Goal: Task Accomplishment & Management: Manage account settings

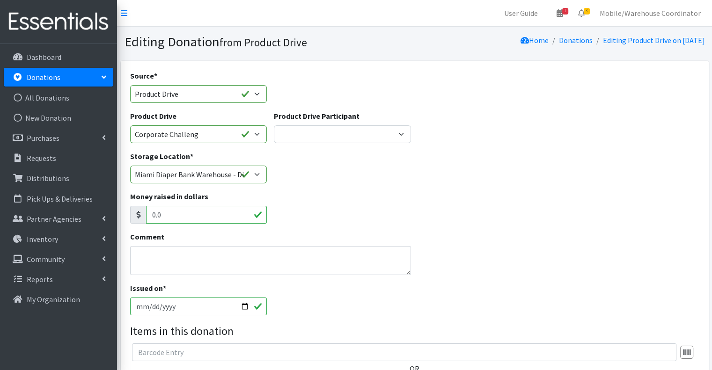
click at [305, 135] on select "Gaia AMAZON Carlton Fields Amber Student Miami Dade College Hialeah Campus Gaia…" at bounding box center [342, 134] width 137 height 18
click at [274, 125] on select "Gaia AMAZON Carlton Fields Amber Student Miami Dade College Hialeah Campus Gaia…" at bounding box center [342, 134] width 137 height 18
click at [318, 136] on select "Gaia AMAZON Carlton Fields Amber Student Miami Dade College Hialeah Campus Gaia…" at bounding box center [342, 134] width 137 height 18
click at [274, 125] on select "Gaia AMAZON Carlton Fields Amber Student Miami Dade College Hialeah Campus Gaia…" at bounding box center [342, 134] width 137 height 18
click at [311, 126] on select "Gaia AMAZON Carlton Fields Amber Student Miami Dade College Hialeah Campus Gaia…" at bounding box center [342, 134] width 137 height 18
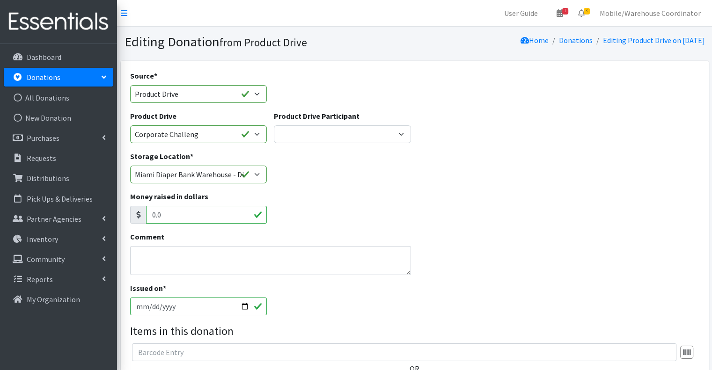
click at [274, 125] on select "Gaia AMAZON Carlton Fields Amber Student Miami Dade College Hialeah Campus Gaia…" at bounding box center [342, 134] width 137 height 18
click at [310, 144] on div "Product Drive Participant Gaia AMAZON Carlton Fields Amber Student Miami Dade C…" at bounding box center [343, 131] width 144 height 40
click at [298, 134] on select "Gaia AMAZON Carlton Fields Amber Student Miami Dade College Hialeah Campus Gaia…" at bounding box center [342, 134] width 137 height 18
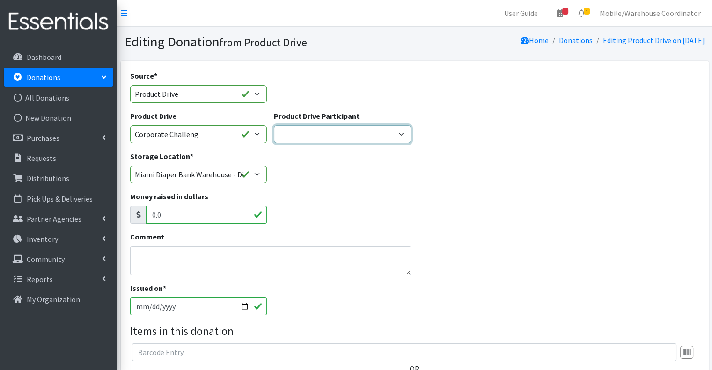
click at [298, 134] on select "Gaia AMAZON Carlton Fields Amber Student Miami Dade College Hialeah Campus Gaia…" at bounding box center [342, 134] width 137 height 18
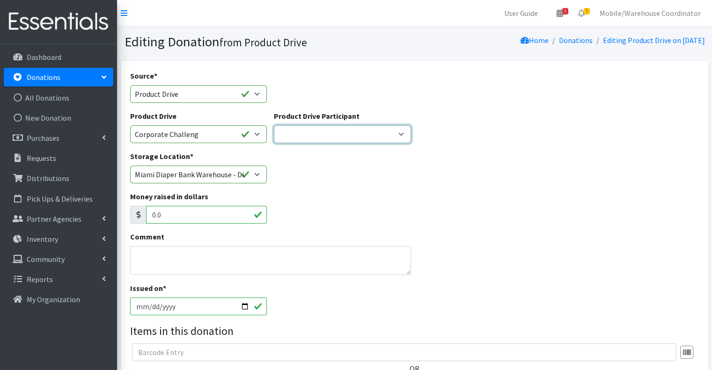
click at [298, 134] on select "Gaia AMAZON Carlton Fields Amber Student Miami Dade College Hialeah Campus Gaia…" at bounding box center [342, 134] width 137 height 18
click at [563, 12] on icon at bounding box center [560, 12] width 7 height 7
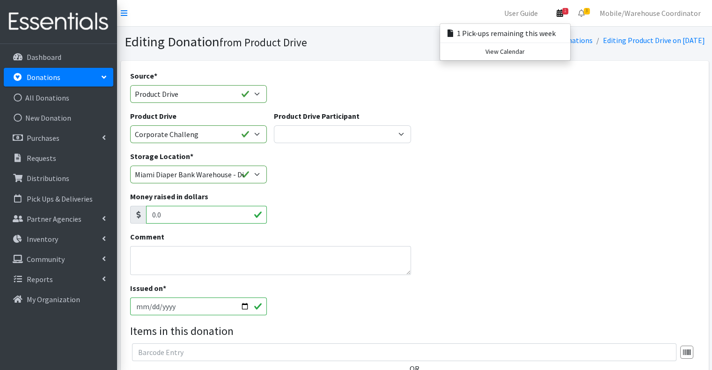
click at [568, 15] on link "1" at bounding box center [560, 13] width 22 height 19
click at [540, 52] on link "View Calendar" at bounding box center [505, 51] width 130 height 17
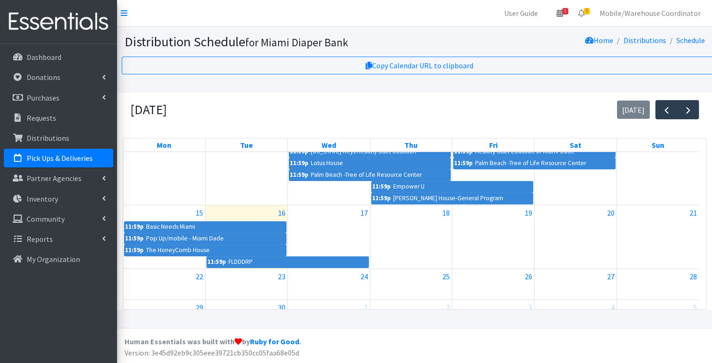
scroll to position [163, 0]
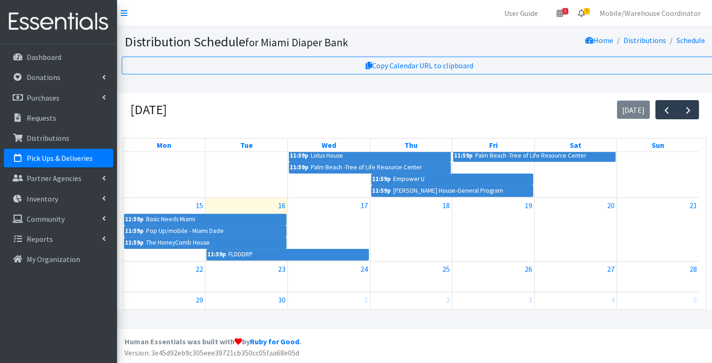
click at [585, 11] on icon at bounding box center [581, 12] width 7 height 7
click at [563, 34] on link "3 Requests" at bounding box center [525, 33] width 133 height 19
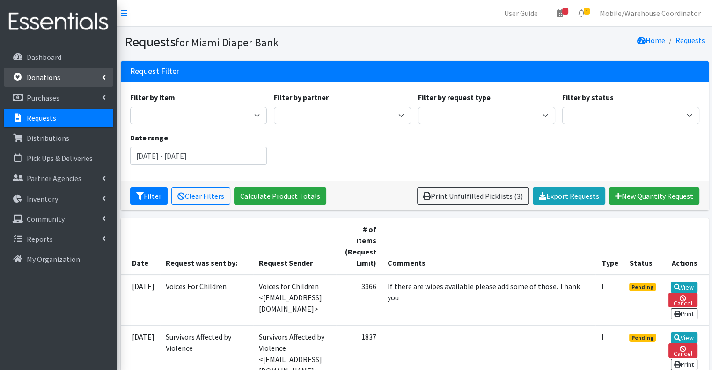
click at [47, 68] on link "Donations" at bounding box center [59, 77] width 110 height 19
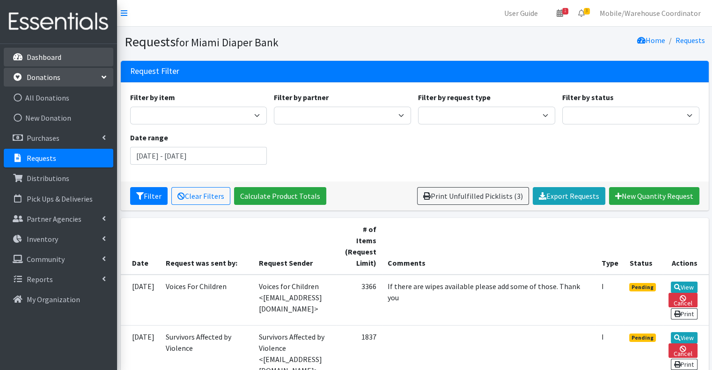
click at [46, 63] on link "Dashboard" at bounding box center [59, 57] width 110 height 19
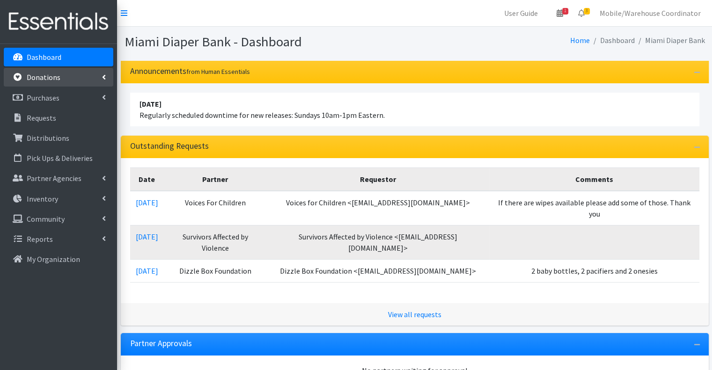
click at [52, 81] on p "Donations" at bounding box center [44, 77] width 34 height 9
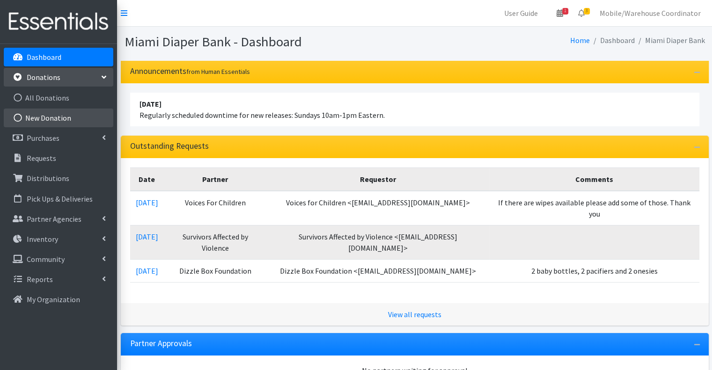
click at [47, 114] on link "New Donation" at bounding box center [59, 118] width 110 height 19
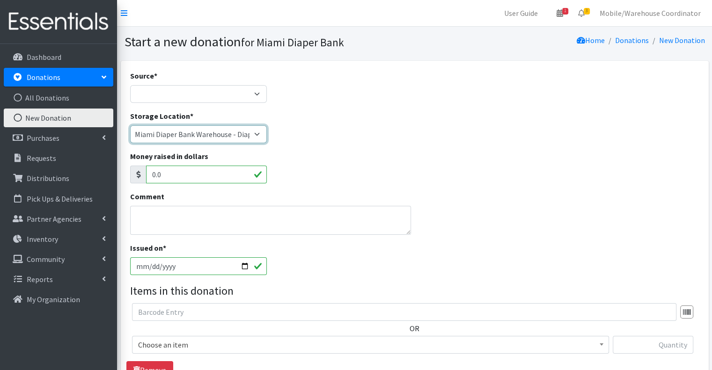
click at [180, 130] on select "Miami Diaper Bank Warehouse - Diaper Hub Partner Direct Delivery" at bounding box center [198, 134] width 137 height 18
click at [170, 136] on select "Miami Diaper Bank Warehouse - Diaper Hub Partner Direct Delivery" at bounding box center [198, 134] width 137 height 18
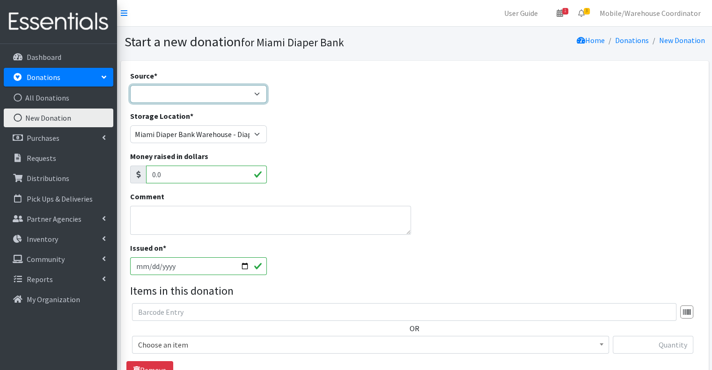
click at [160, 85] on select "Product Drive Manufacturer Donation Site Misc. Donation" at bounding box center [198, 94] width 137 height 18
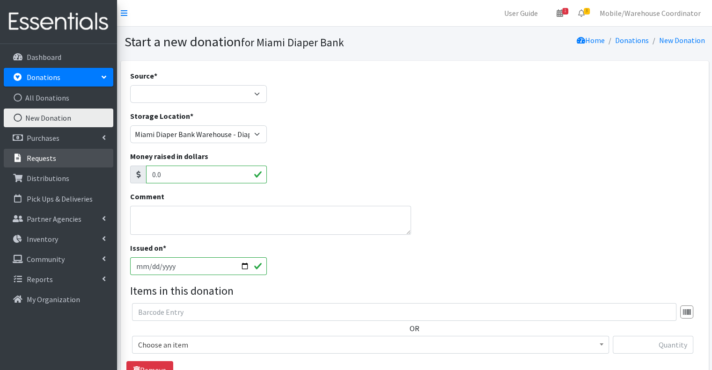
click at [51, 156] on p "Requests" at bounding box center [41, 158] width 29 height 9
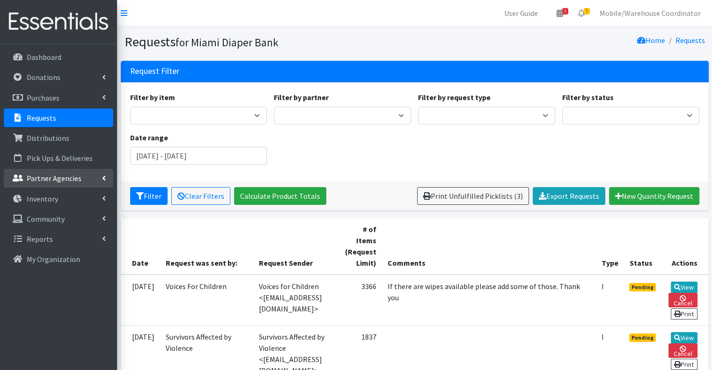
click at [51, 172] on link "Partner Agencies" at bounding box center [59, 178] width 110 height 19
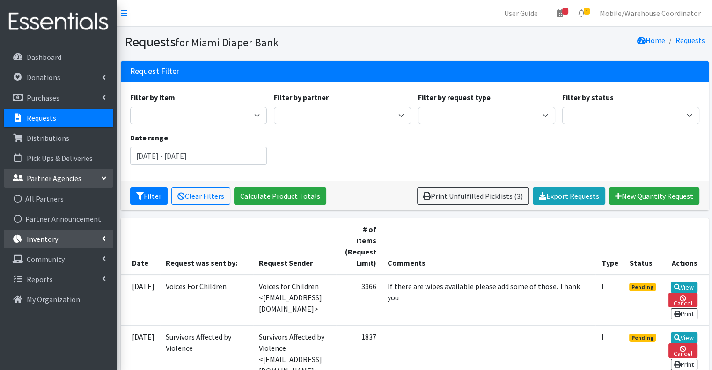
click at [52, 249] on li "Inventory Items & Inventory Kits Barcode Items Storage Locations Inventory Adju…" at bounding box center [59, 240] width 110 height 20
click at [51, 245] on link "Inventory" at bounding box center [59, 239] width 110 height 19
click at [53, 244] on link "Inventory" at bounding box center [59, 239] width 110 height 19
click at [53, 184] on link "Partner Agencies" at bounding box center [59, 178] width 110 height 19
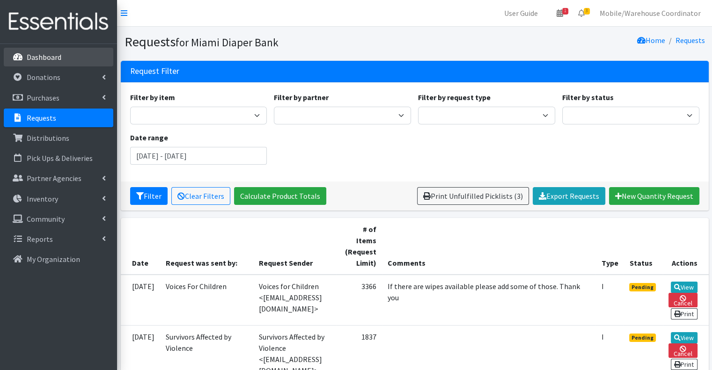
click at [82, 56] on link "Dashboard" at bounding box center [59, 57] width 110 height 19
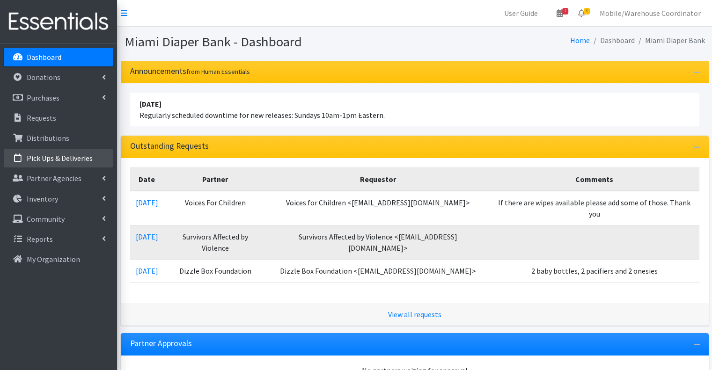
click at [63, 158] on p "Pick Ups & Deliveries" at bounding box center [60, 158] width 66 height 9
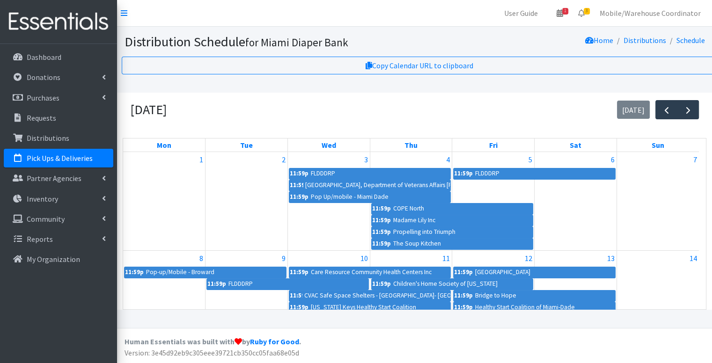
click at [553, 96] on div "September 2025 today" at bounding box center [415, 110] width 584 height 34
click at [586, 8] on link "3" at bounding box center [582, 13] width 22 height 19
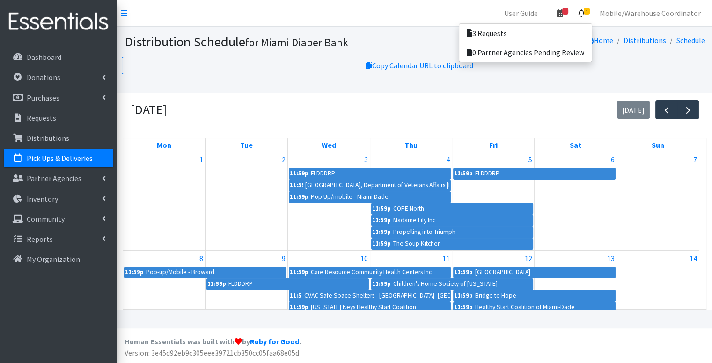
click at [562, 16] on icon at bounding box center [560, 12] width 7 height 7
click at [579, 9] on link "3" at bounding box center [582, 13] width 22 height 19
click at [549, 31] on link "3 Requests" at bounding box center [525, 33] width 133 height 19
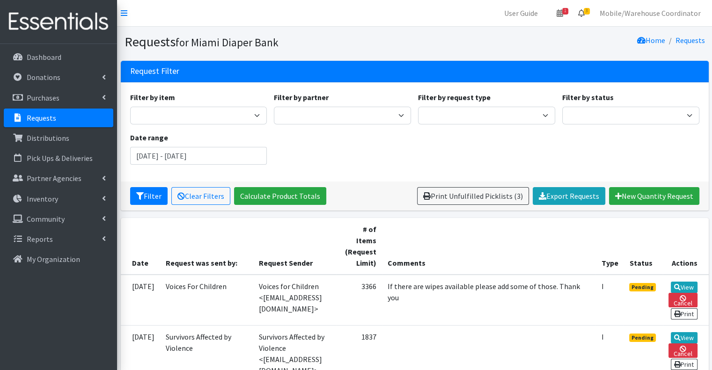
click at [579, 15] on link "3" at bounding box center [582, 13] width 22 height 19
click at [556, 28] on link "3 Requests" at bounding box center [525, 33] width 133 height 19
click at [589, 11] on span "3" at bounding box center [587, 11] width 6 height 7
click at [551, 27] on link "3 Requests" at bounding box center [525, 33] width 133 height 19
click at [55, 199] on p "Inventory" at bounding box center [42, 198] width 31 height 9
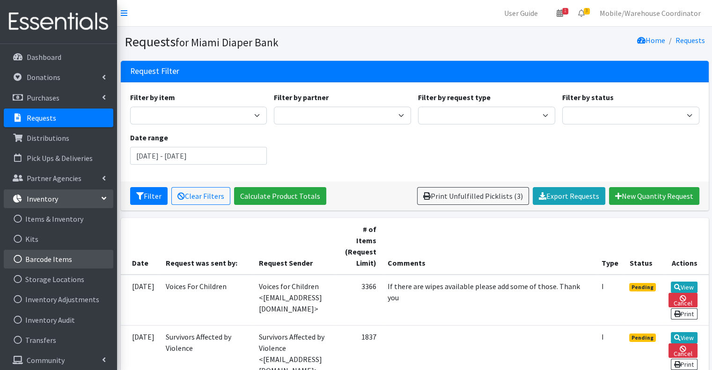
click at [45, 264] on link "Barcode Items" at bounding box center [59, 259] width 110 height 19
click at [60, 256] on link "Barcode Items" at bounding box center [59, 259] width 110 height 19
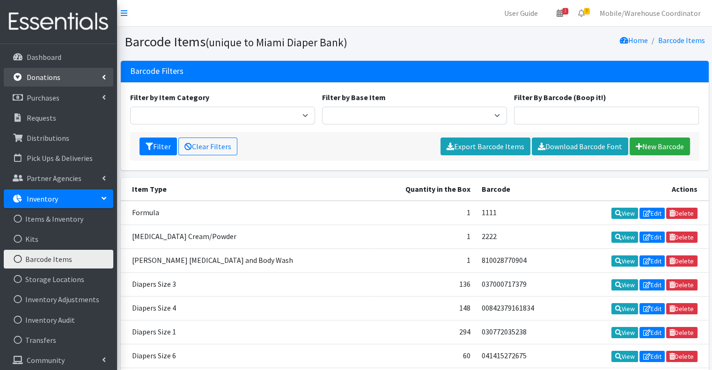
click at [62, 83] on link "Donations" at bounding box center [59, 77] width 110 height 19
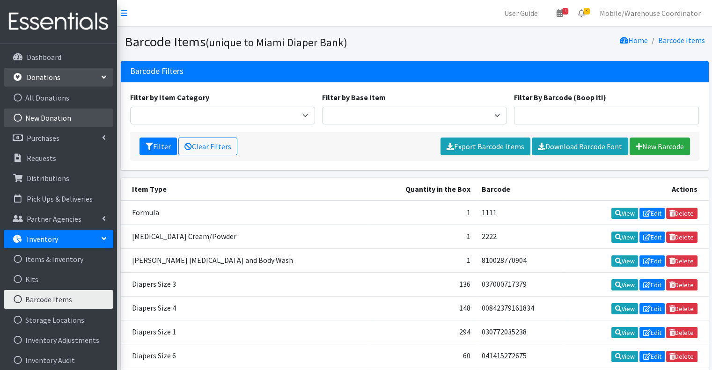
click at [73, 113] on link "New Donation" at bounding box center [59, 118] width 110 height 19
click at [60, 116] on link "New Donation" at bounding box center [59, 118] width 110 height 19
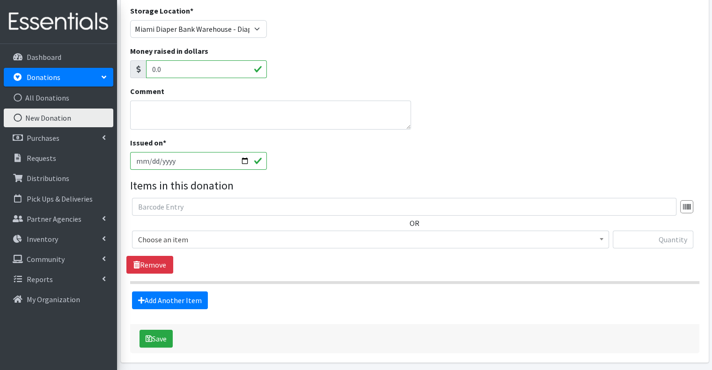
scroll to position [139, 0]
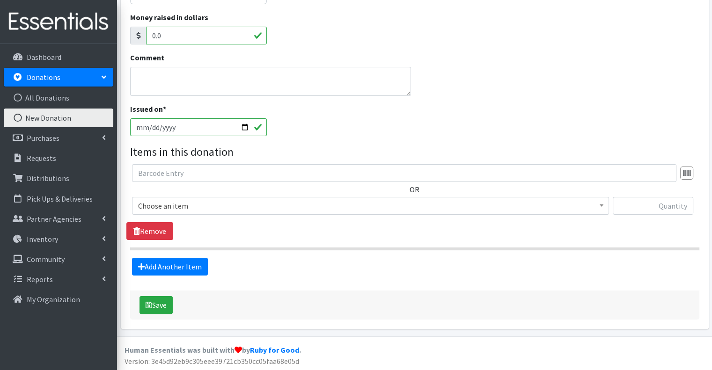
click at [172, 206] on span "Choose an item" at bounding box center [370, 205] width 465 height 13
click at [49, 241] on p "Inventory" at bounding box center [42, 239] width 31 height 9
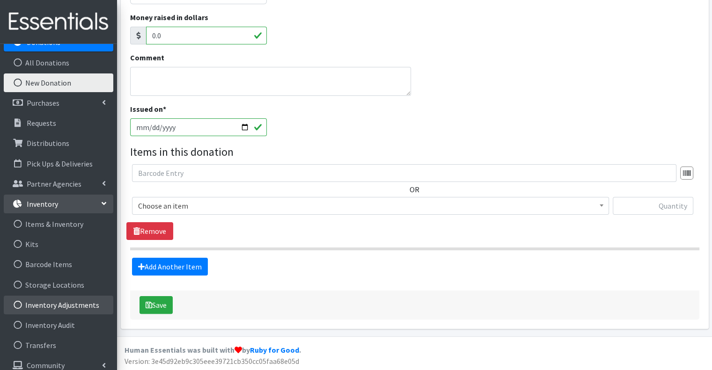
scroll to position [64, 0]
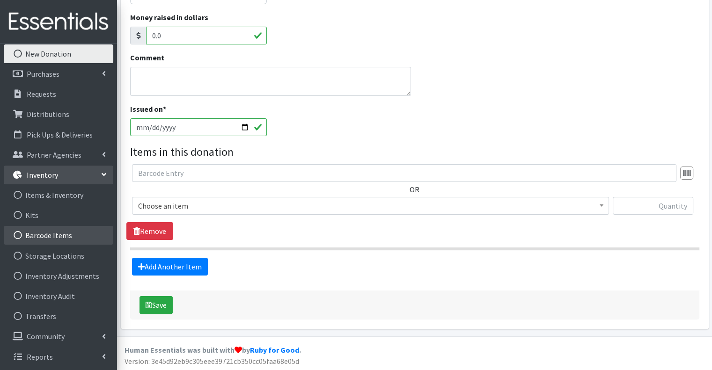
click at [47, 241] on link "Barcode Items" at bounding box center [59, 235] width 110 height 19
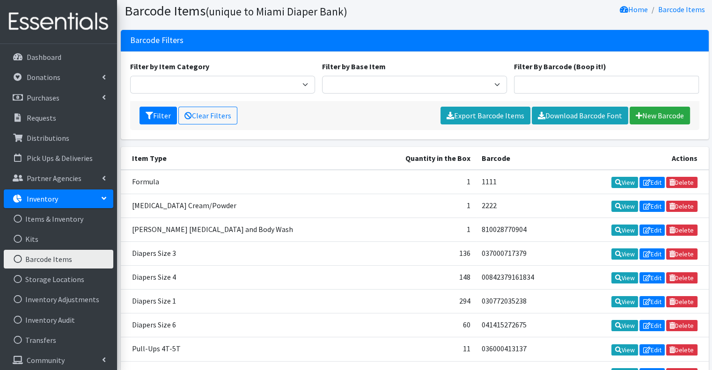
scroll to position [47, 0]
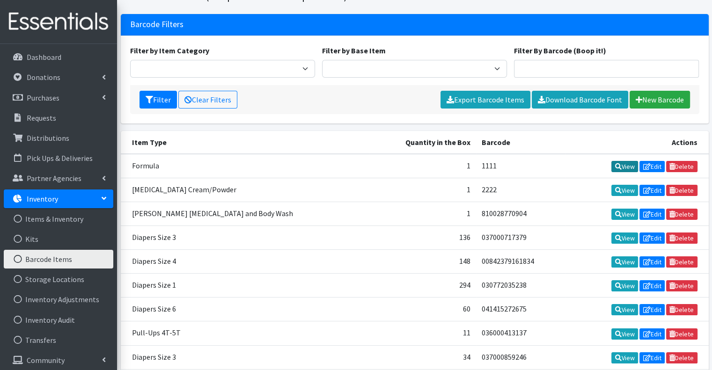
click at [629, 169] on link "View" at bounding box center [625, 166] width 27 height 11
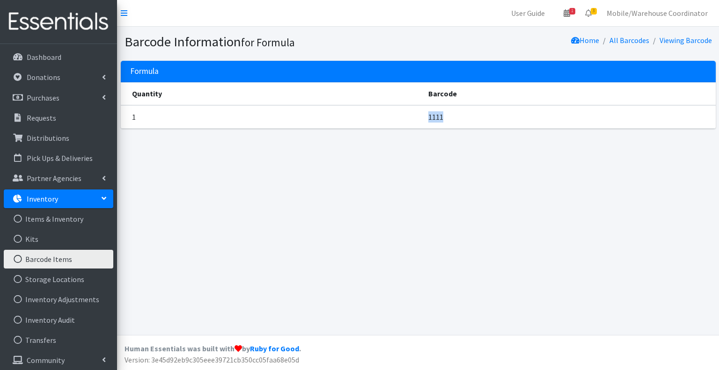
drag, startPoint x: 464, startPoint y: 116, endPoint x: 432, endPoint y: 121, distance: 32.3
click at [432, 121] on td "1111" at bounding box center [569, 116] width 293 height 23
click at [47, 63] on link "Dashboard" at bounding box center [59, 57] width 110 height 19
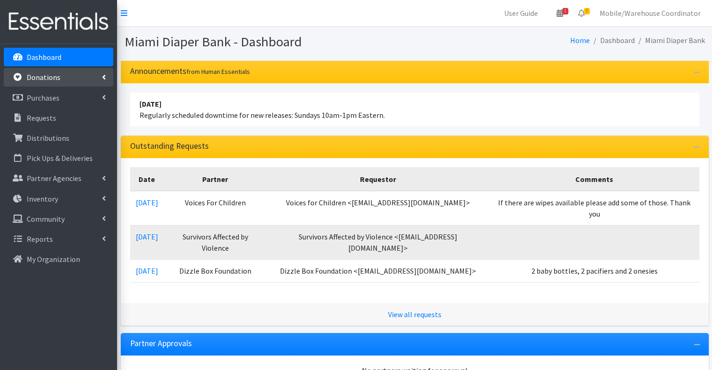
click at [51, 82] on link "Donations" at bounding box center [59, 77] width 110 height 19
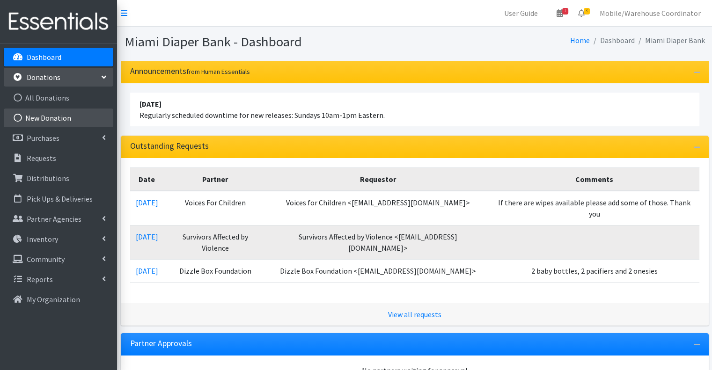
click at [71, 119] on link "New Donation" at bounding box center [59, 118] width 110 height 19
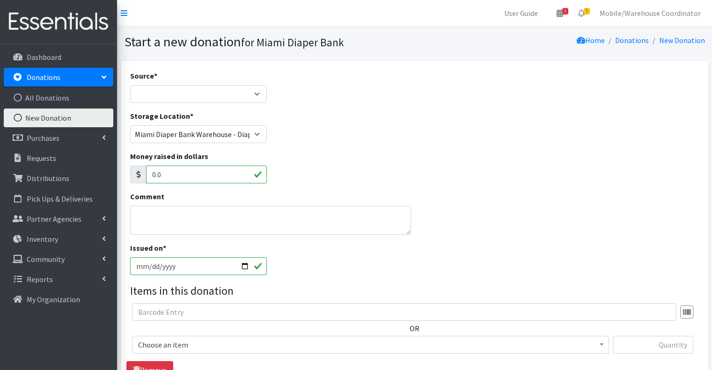
scroll to position [94, 0]
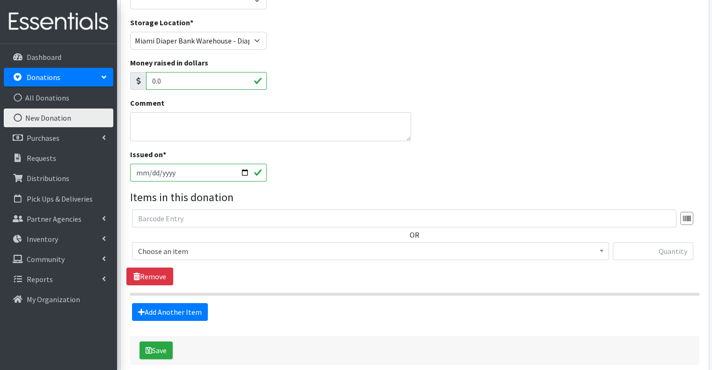
click at [182, 251] on span "Choose an item" at bounding box center [370, 251] width 465 height 13
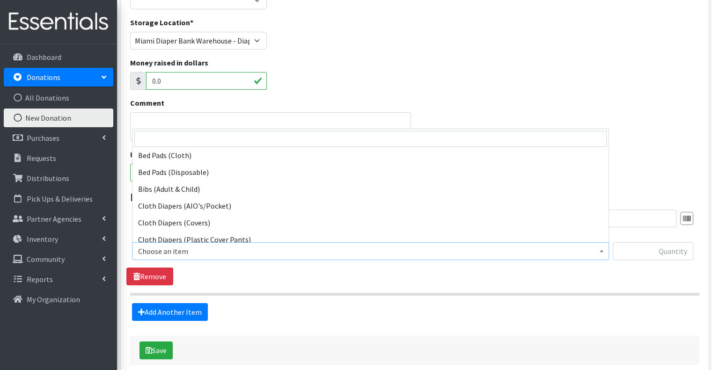
scroll to position [187, 0]
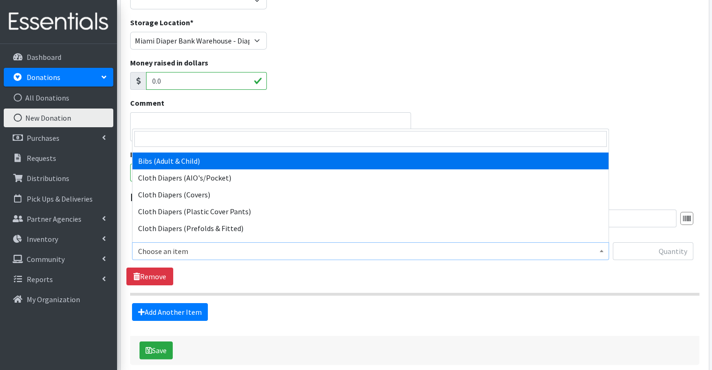
click at [322, 96] on div "Money raised in dollars 0.0" at bounding box center [414, 77] width 576 height 40
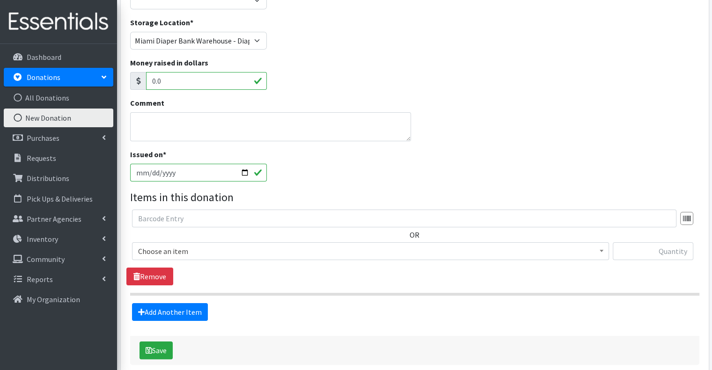
click at [268, 250] on span "Choose an item" at bounding box center [370, 251] width 465 height 13
click at [658, 257] on input "text" at bounding box center [653, 252] width 81 height 18
click at [584, 187] on div "Issued on * 2025-09-16" at bounding box center [414, 169] width 576 height 40
click at [692, 216] on div at bounding box center [686, 218] width 13 height 13
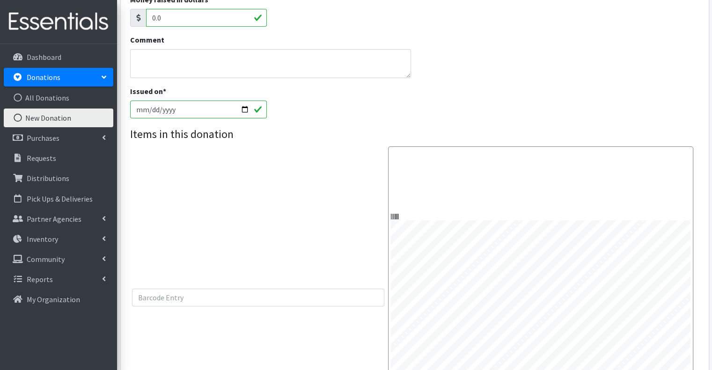
scroll to position [234, 0]
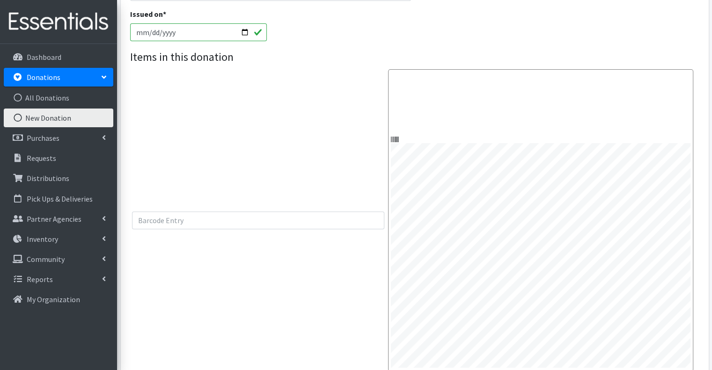
click at [403, 78] on div at bounding box center [540, 220] width 305 height 302
click at [335, 174] on div at bounding box center [414, 220] width 565 height 302
click at [217, 229] on input "text" at bounding box center [258, 221] width 252 height 18
click at [396, 76] on div at bounding box center [540, 220] width 305 height 302
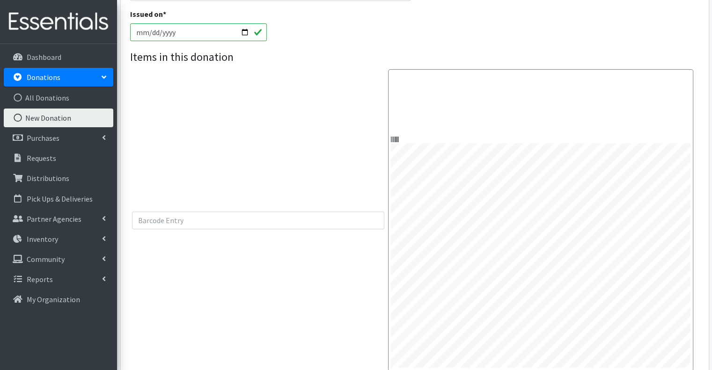
drag, startPoint x: 396, startPoint y: 76, endPoint x: 198, endPoint y: 162, distance: 216.0
click at [198, 162] on div at bounding box center [414, 220] width 565 height 302
click at [68, 163] on link "Requests" at bounding box center [59, 158] width 110 height 19
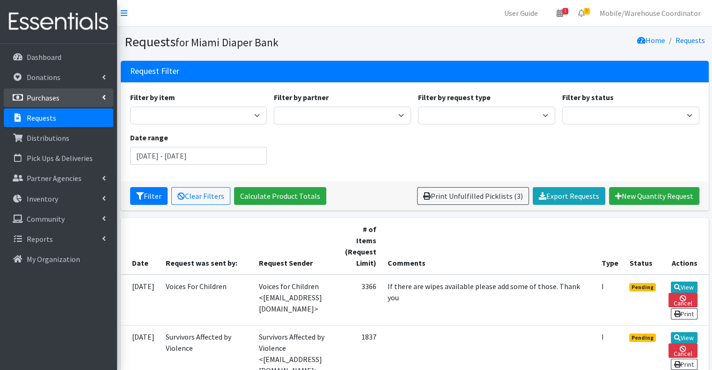
click at [62, 101] on link "Purchases" at bounding box center [59, 97] width 110 height 19
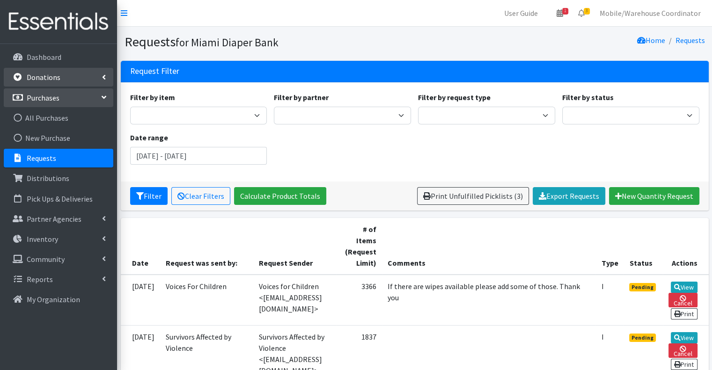
click at [51, 77] on p "Donations" at bounding box center [44, 77] width 34 height 9
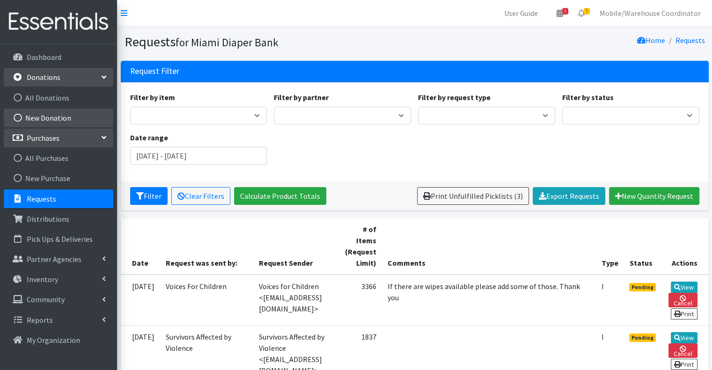
click at [62, 113] on link "New Donation" at bounding box center [59, 118] width 110 height 19
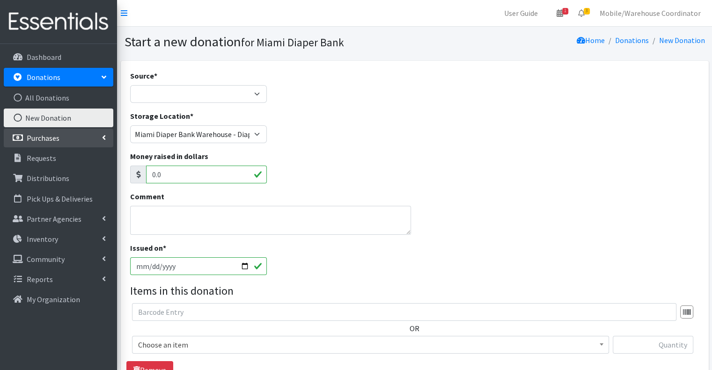
click at [63, 135] on link "Purchases" at bounding box center [59, 138] width 110 height 19
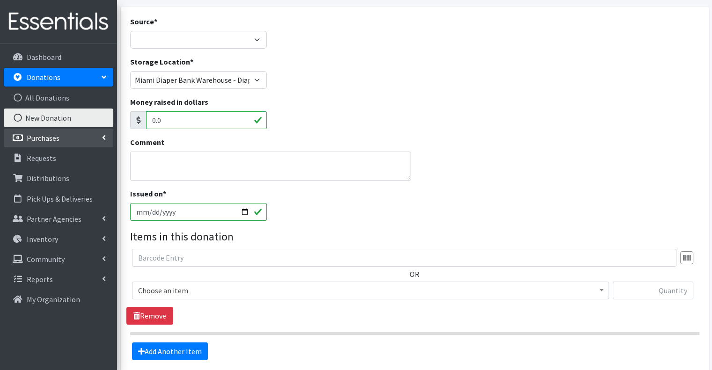
scroll to position [94, 0]
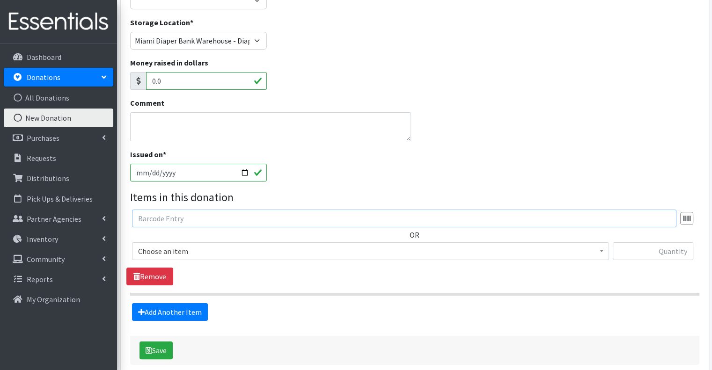
click at [182, 220] on input "text" at bounding box center [404, 219] width 545 height 18
click at [222, 215] on input "text" at bounding box center [404, 219] width 545 height 18
click at [46, 244] on link "Inventory" at bounding box center [59, 239] width 110 height 19
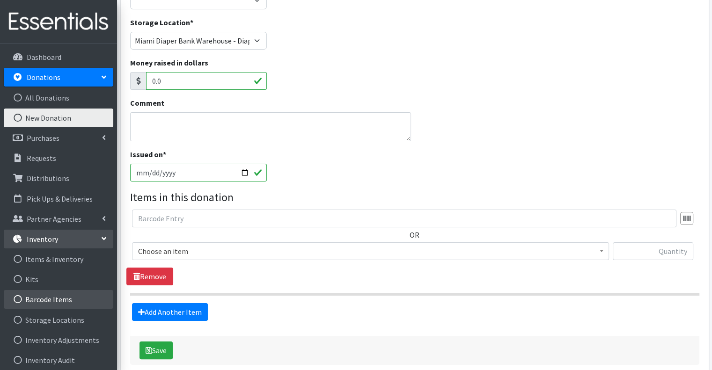
click at [54, 309] on link "Barcode Items" at bounding box center [59, 299] width 110 height 19
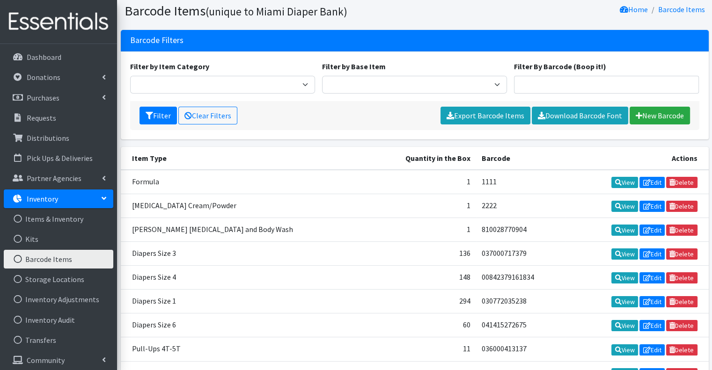
scroll to position [47, 0]
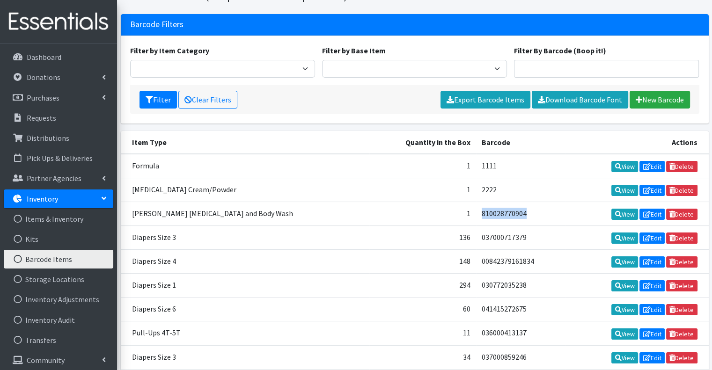
drag, startPoint x: 497, startPoint y: 212, endPoint x: 442, endPoint y: 217, distance: 54.6
click at [442, 217] on tr "Frida Baby Shampoo and Body Wash 1 810028770904 View Edit Delete" at bounding box center [415, 214] width 588 height 24
click at [442, 217] on td "1" at bounding box center [422, 214] width 107 height 24
drag, startPoint x: 487, startPoint y: 167, endPoint x: 450, endPoint y: 168, distance: 37.0
click at [476, 168] on td "1111" at bounding box center [520, 166] width 89 height 24
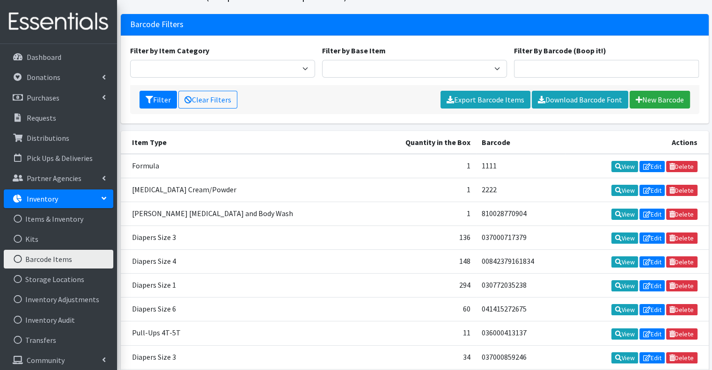
click at [313, 134] on th "Item Type" at bounding box center [245, 142] width 249 height 23
click at [651, 163] on link "Edit" at bounding box center [652, 166] width 25 height 11
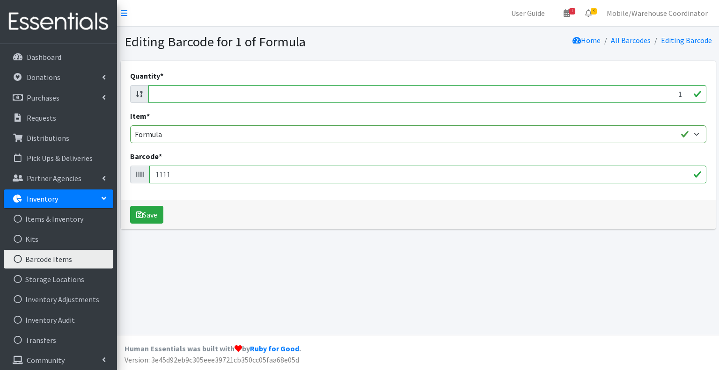
click at [183, 172] on input "1111" at bounding box center [427, 175] width 557 height 18
type input "1"
click at [140, 171] on icon at bounding box center [139, 174] width 7 height 7
click at [177, 167] on input "Barcode *" at bounding box center [427, 175] width 557 height 18
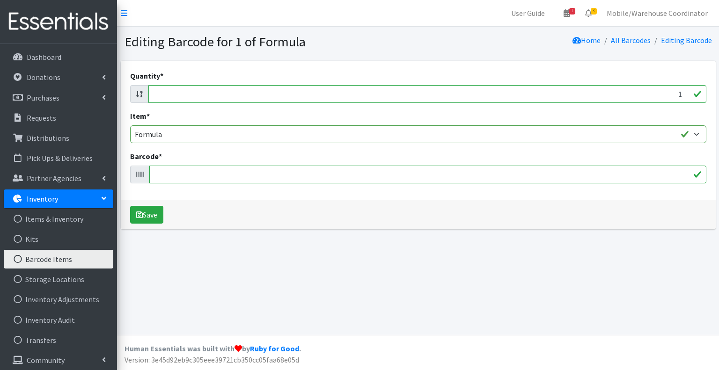
click at [144, 177] on span at bounding box center [140, 175] width 20 height 18
click at [140, 176] on icon at bounding box center [139, 174] width 7 height 7
click at [184, 170] on input "Barcode *" at bounding box center [427, 175] width 557 height 18
click at [84, 258] on link "Barcode Items" at bounding box center [59, 259] width 110 height 19
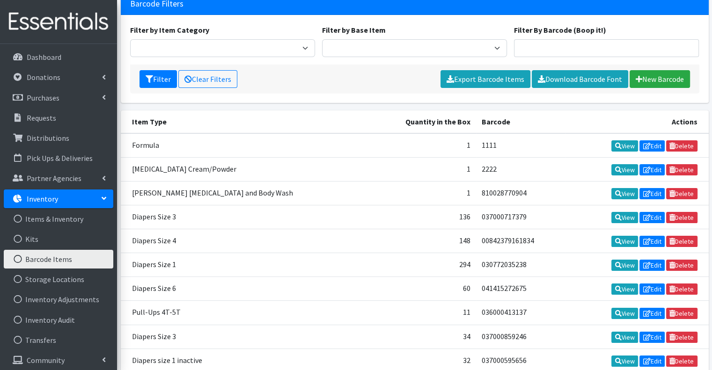
scroll to position [140, 0]
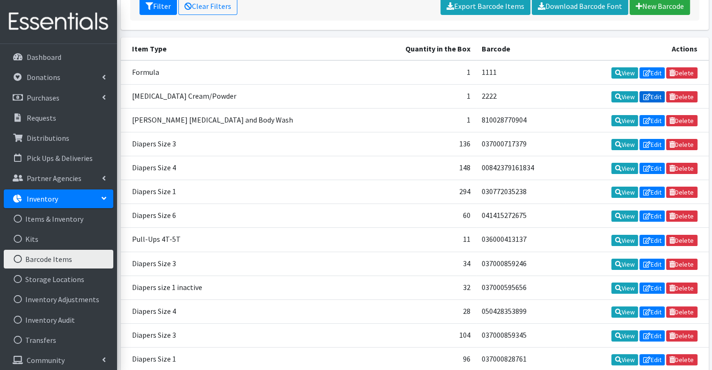
click at [645, 94] on icon at bounding box center [646, 97] width 7 height 7
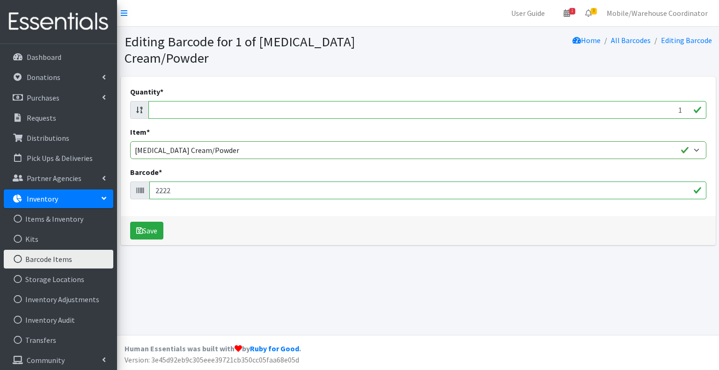
click at [143, 182] on span at bounding box center [140, 191] width 20 height 18
click at [187, 182] on input "2222" at bounding box center [427, 191] width 557 height 18
type input "2"
click at [43, 258] on link "Barcode Items" at bounding box center [59, 259] width 110 height 19
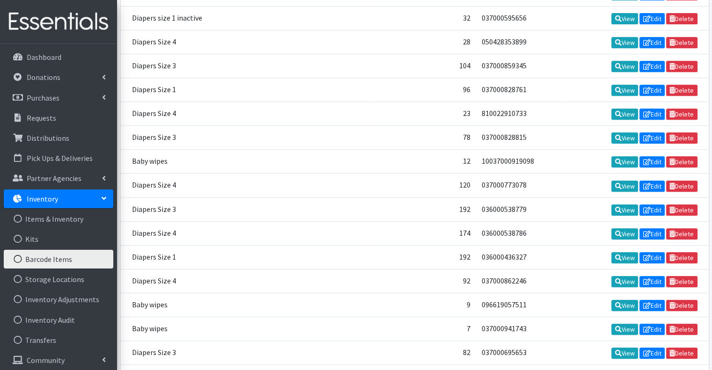
scroll to position [468, 0]
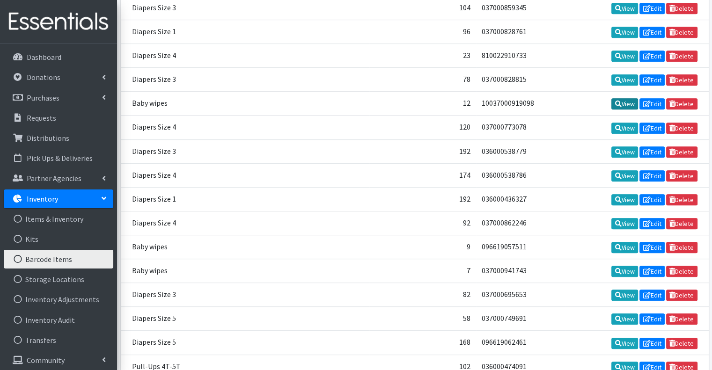
click at [625, 98] on link "View" at bounding box center [625, 103] width 27 height 11
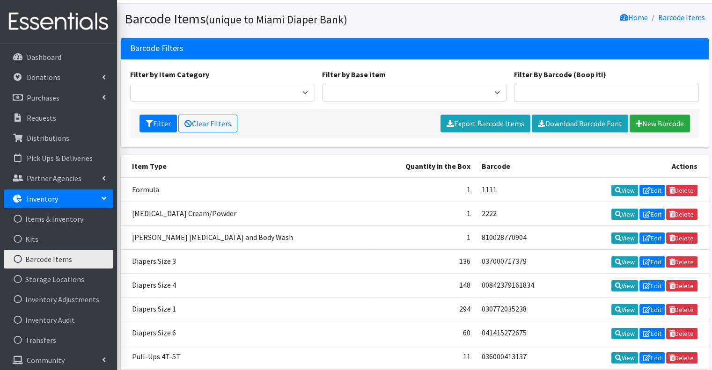
scroll to position [0, 0]
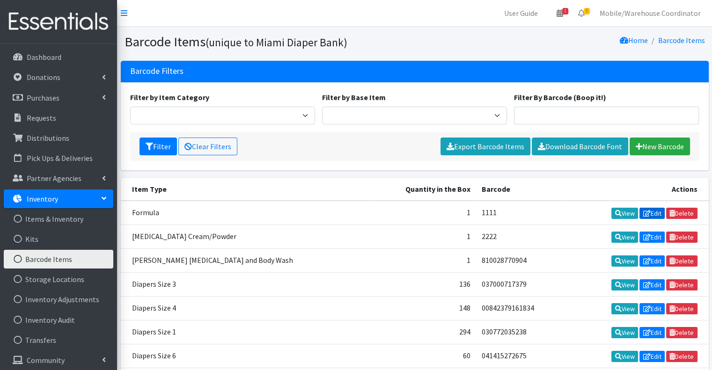
click at [644, 213] on icon at bounding box center [646, 213] width 7 height 7
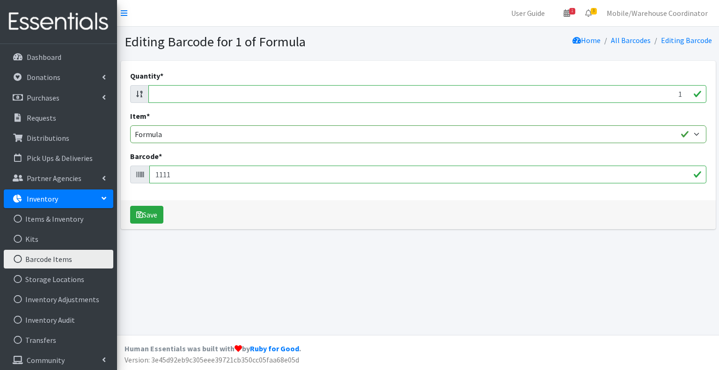
click at [212, 177] on input "1111" at bounding box center [427, 175] width 557 height 18
type input "1"
type input "300875121054"
click at [130, 206] on button "Save" at bounding box center [146, 215] width 33 height 18
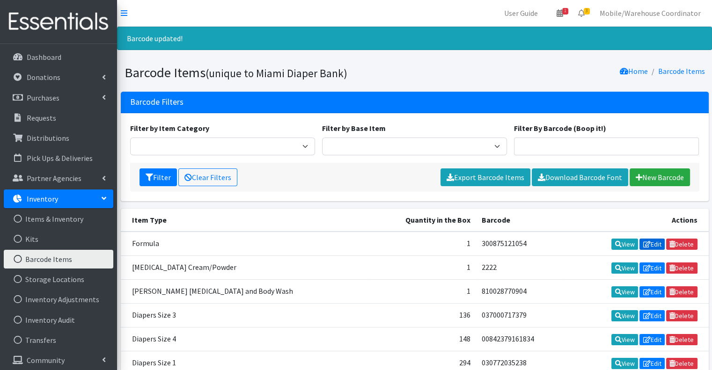
click at [649, 247] on link "Edit" at bounding box center [652, 244] width 25 height 11
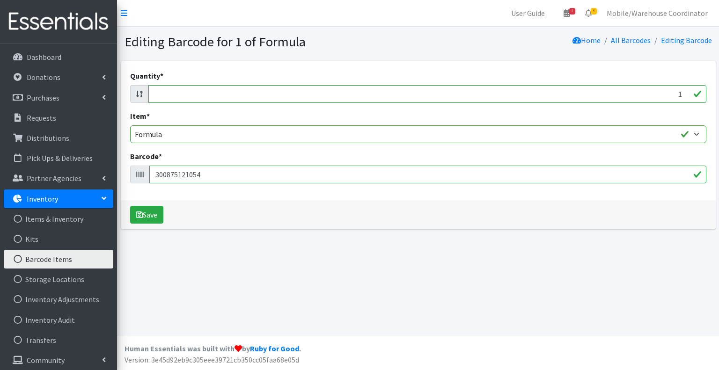
drag, startPoint x: 227, startPoint y: 170, endPoint x: 116, endPoint y: 177, distance: 111.2
click at [116, 177] on div "User Guide 1 1 Pick-ups remaining this week View Calendar 3 3 Requests 0 Partne…" at bounding box center [359, 185] width 719 height 370
type input "1111"
click at [153, 217] on button "Save" at bounding box center [146, 215] width 33 height 18
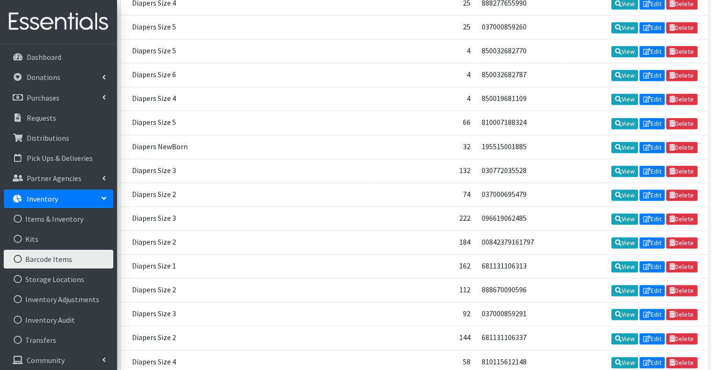
scroll to position [1411, 0]
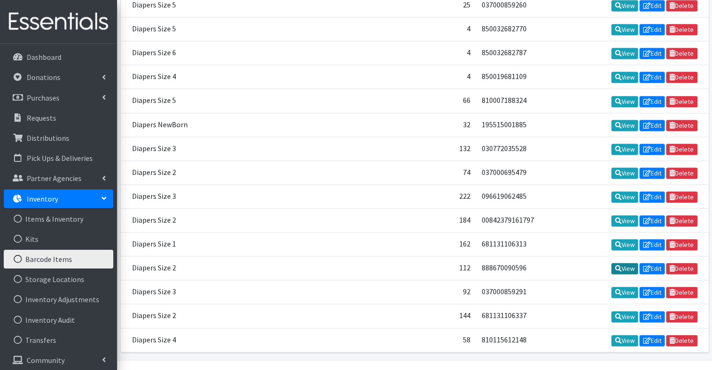
click at [615, 265] on icon at bounding box center [618, 268] width 7 height 7
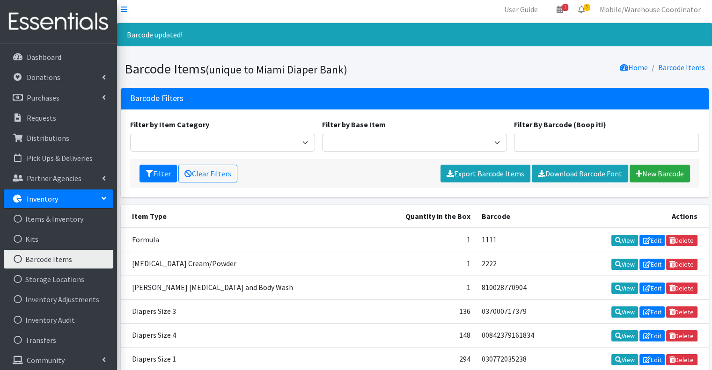
scroll to position [0, 0]
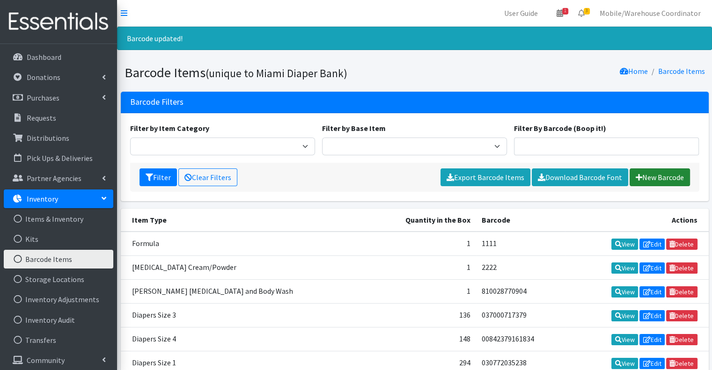
click at [656, 176] on link "New Barcode" at bounding box center [660, 178] width 60 height 18
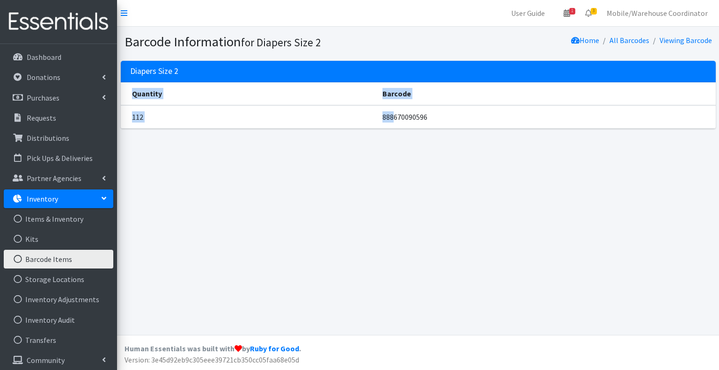
drag, startPoint x: 391, startPoint y: 125, endPoint x: 276, endPoint y: 126, distance: 115.2
click at [280, 127] on tr "112 888670090596" at bounding box center [418, 116] width 595 height 23
click at [191, 119] on td "112" at bounding box center [249, 116] width 257 height 23
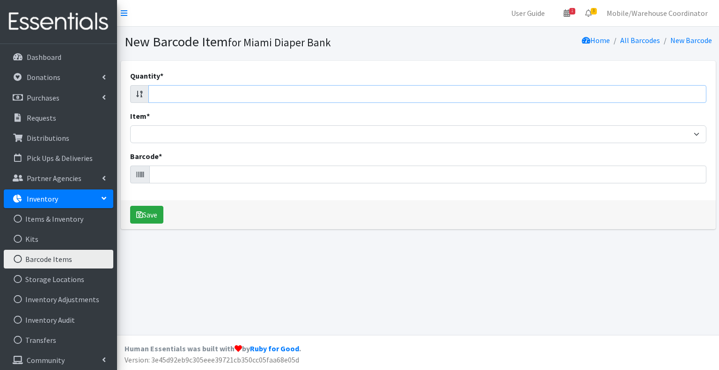
click at [175, 94] on input "Quantity *" at bounding box center [427, 94] width 558 height 18
type input "25"
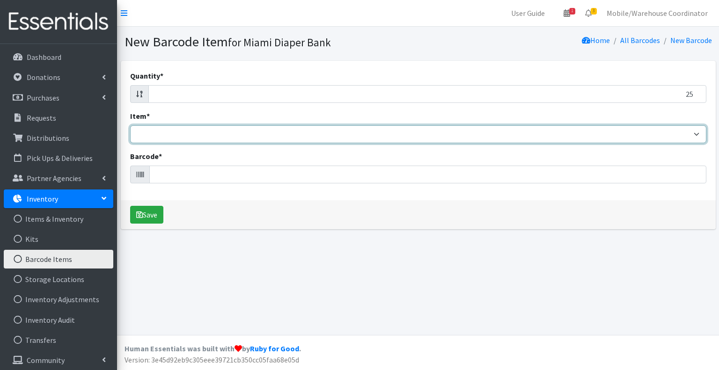
click at [250, 139] on select "Adult Briefs (Large/X-Large) Adult Briefs (Medium/Large) Adult Briefs (Small/Me…" at bounding box center [418, 134] width 576 height 18
click at [242, 129] on select "Adult Briefs (Large/X-Large) Adult Briefs (Medium/Large) Adult Briefs (Small/Me…" at bounding box center [418, 134] width 576 height 18
click at [242, 130] on select "Adult Briefs (Large/X-Large) Adult Briefs (Medium/Large) Adult Briefs (Small/Me…" at bounding box center [418, 134] width 576 height 18
click at [174, 139] on select "Adult Briefs (Large/X-Large) Adult Briefs (Medium/Large) Adult Briefs (Small/Me…" at bounding box center [418, 134] width 576 height 18
click at [153, 139] on select "Adult Briefs (Large/X-Large) Adult Briefs (Medium/Large) Adult Briefs (Small/Me…" at bounding box center [418, 134] width 576 height 18
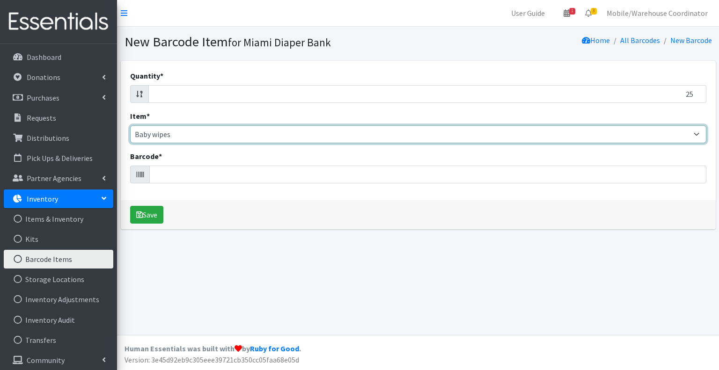
select select "2680"
click at [130, 125] on select "Adult Briefs (Large/X-Large) Adult Briefs (Medium/Large) Adult Briefs (Small/Me…" at bounding box center [418, 134] width 576 height 18
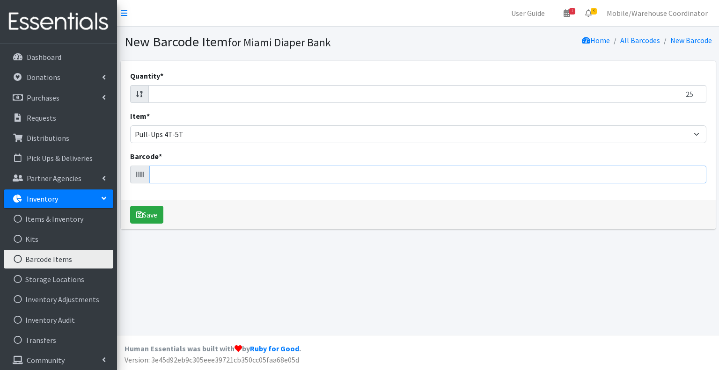
click at [183, 174] on input "Barcode *" at bounding box center [427, 175] width 557 height 18
type input "4T-5T BUNDLE"
click at [130, 206] on button "Save" at bounding box center [146, 215] width 33 height 18
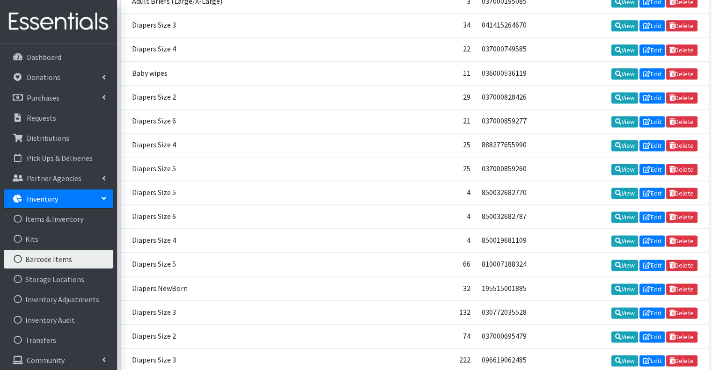
scroll to position [1435, 0]
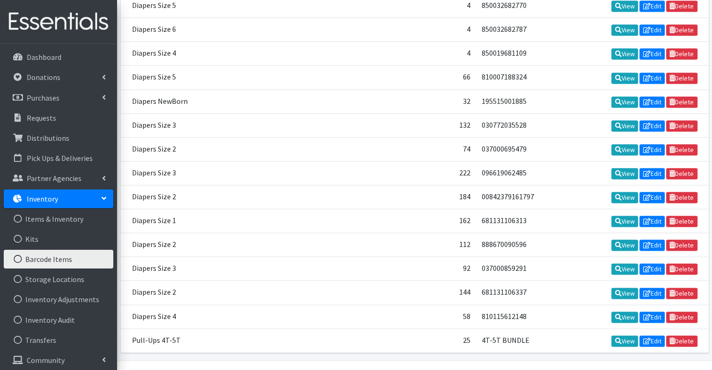
click at [416, 329] on td "25" at bounding box center [422, 341] width 107 height 24
click at [476, 329] on td "4T-5T BUNDLE" at bounding box center [520, 341] width 89 height 24
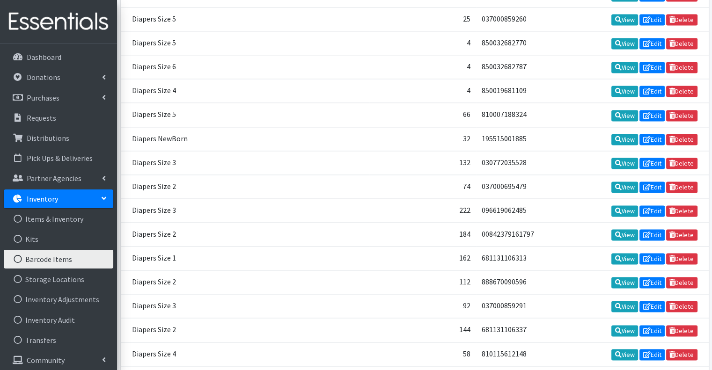
scroll to position [1388, 0]
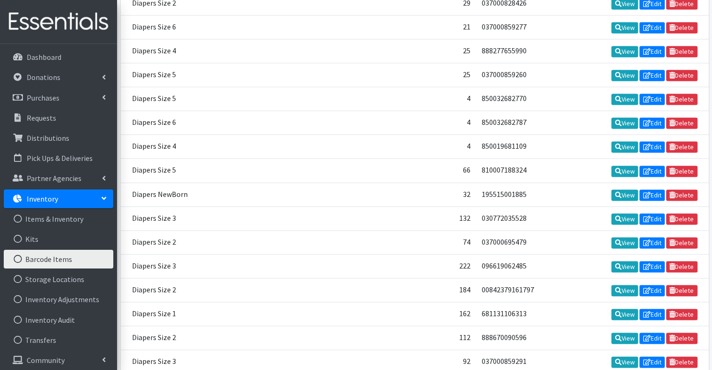
scroll to position [1341, 0]
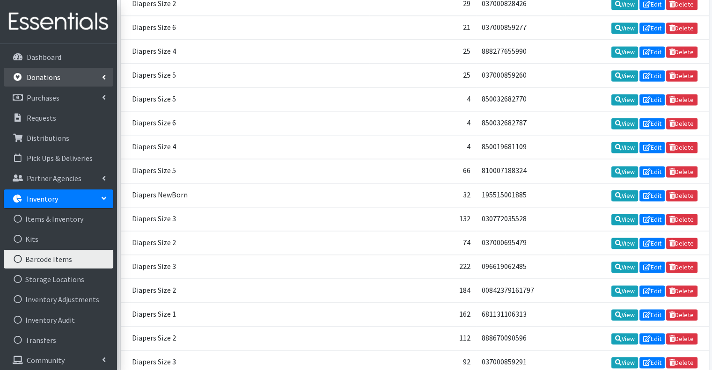
click at [54, 86] on link "Donations" at bounding box center [59, 77] width 110 height 19
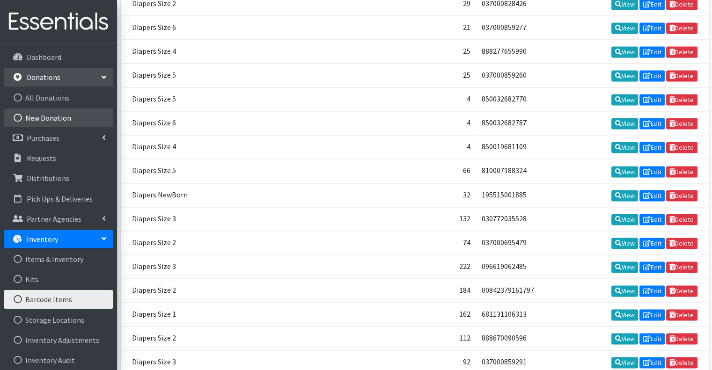
click at [49, 122] on link "New Donation" at bounding box center [59, 118] width 110 height 19
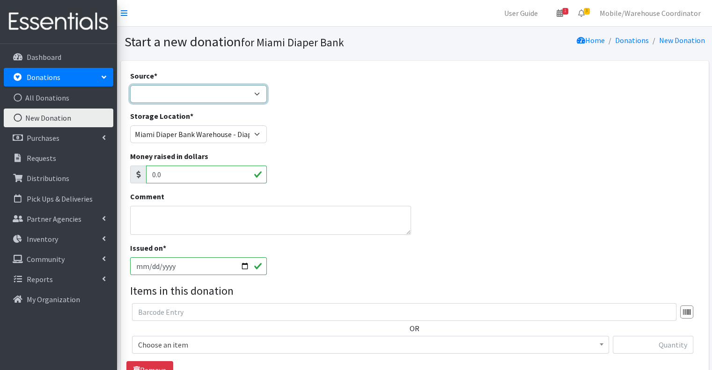
drag, startPoint x: 151, startPoint y: 91, endPoint x: 152, endPoint y: 97, distance: 6.7
click at [151, 91] on select "Product Drive Manufacturer Donation Site Misc. Donation" at bounding box center [198, 94] width 137 height 18
select select "Product Drive"
click at [130, 85] on select "Product Drive Manufacturer Donation Site Misc. Donation" at bounding box center [198, 94] width 137 height 18
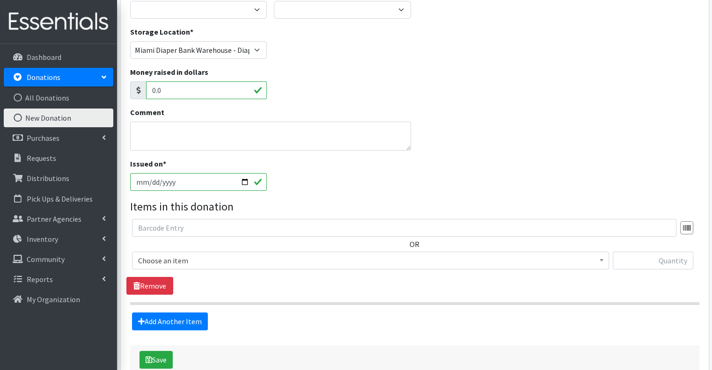
scroll to position [140, 0]
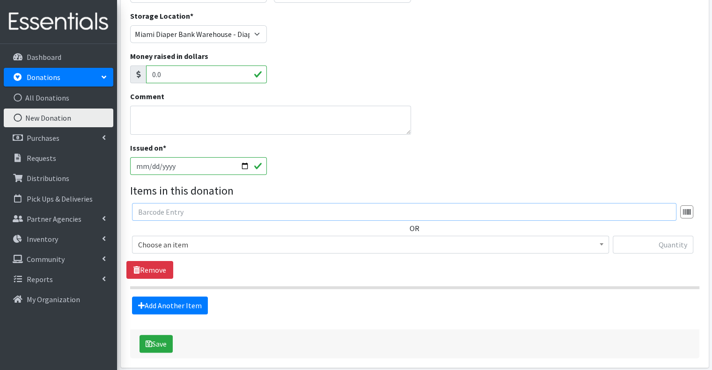
click at [167, 215] on input "text" at bounding box center [404, 212] width 545 height 18
type input "4T-5T BUNDLE"
select select "2680"
type input "25"
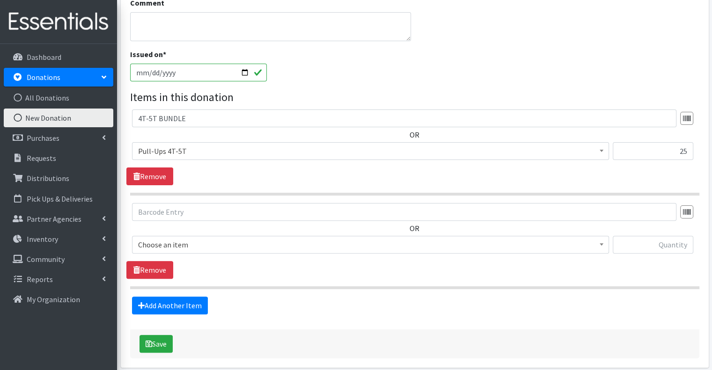
scroll to position [273, 0]
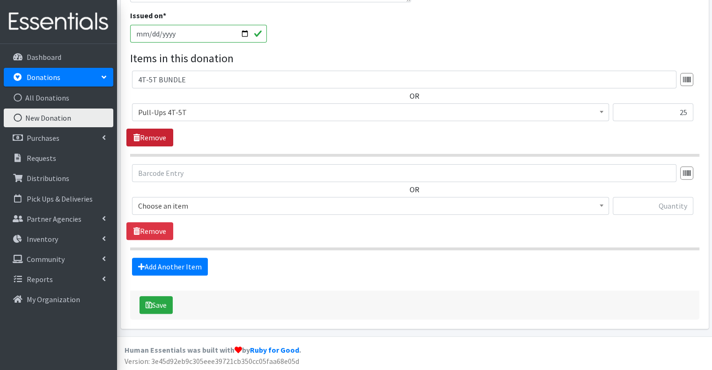
click at [145, 134] on link "Remove" at bounding box center [149, 138] width 47 height 18
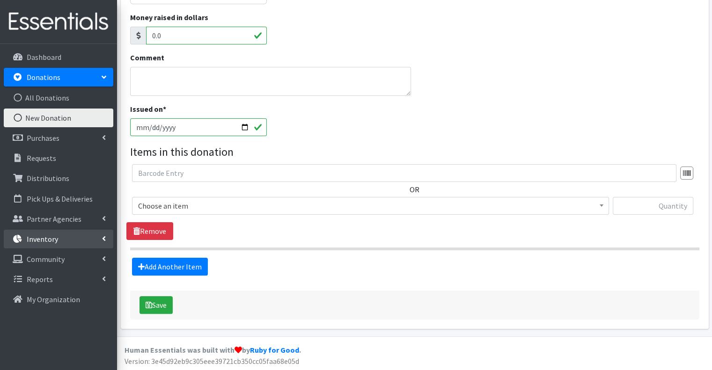
click at [44, 236] on p "Inventory" at bounding box center [42, 239] width 31 height 9
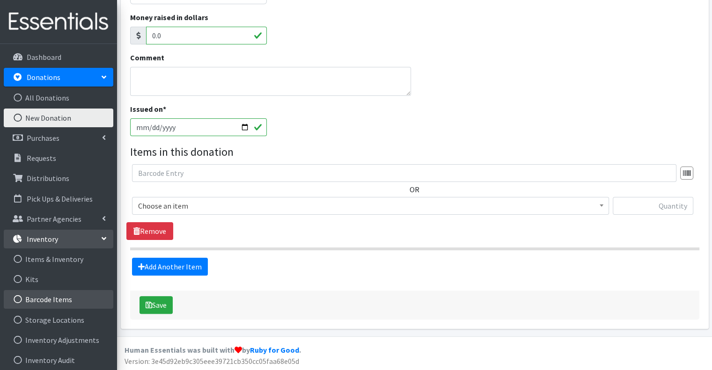
click at [49, 302] on link "Barcode Items" at bounding box center [59, 299] width 110 height 19
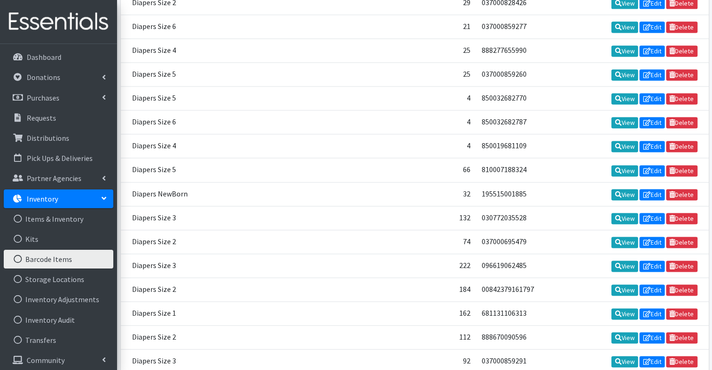
scroll to position [1404, 0]
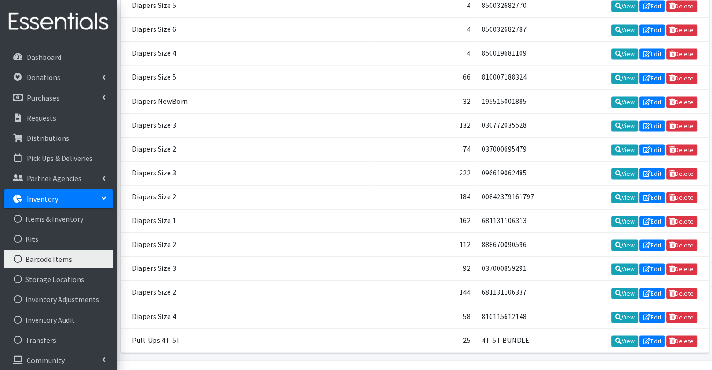
click at [571, 329] on td "View Edit Delete" at bounding box center [637, 341] width 144 height 24
click at [627, 336] on link "View" at bounding box center [625, 341] width 27 height 11
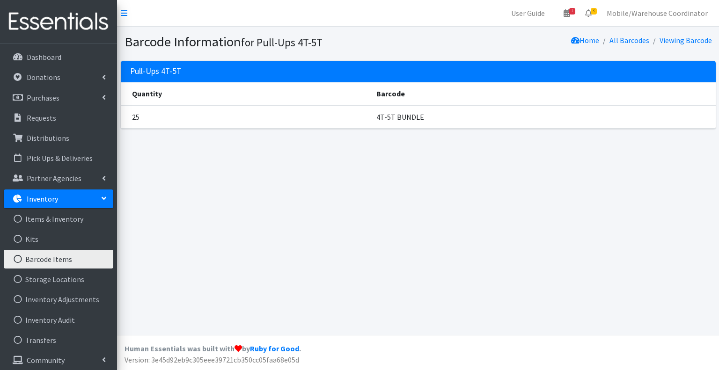
drag, startPoint x: 224, startPoint y: 112, endPoint x: 406, endPoint y: 113, distance: 182.6
click at [225, 112] on td "25" at bounding box center [246, 116] width 250 height 23
click at [52, 67] on li "Dashboard" at bounding box center [59, 58] width 110 height 20
click at [62, 79] on link "Donations" at bounding box center [59, 77] width 110 height 19
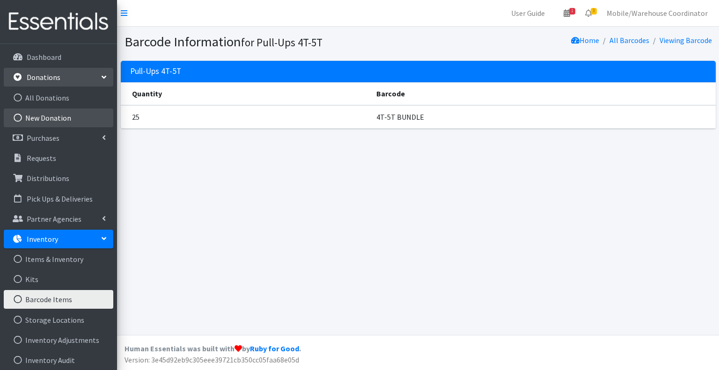
click at [59, 116] on link "New Donation" at bounding box center [59, 118] width 110 height 19
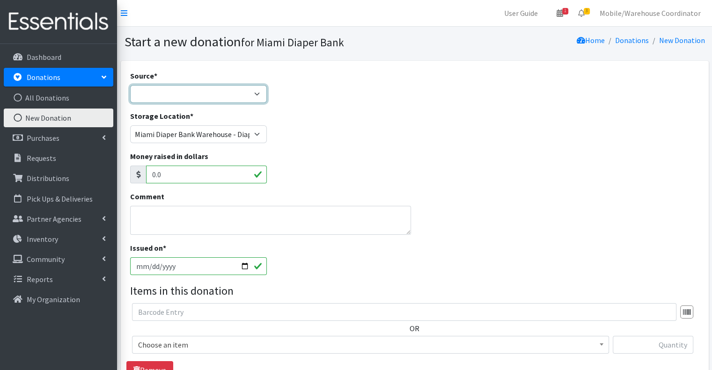
click at [225, 98] on select "Product Drive Manufacturer Donation Site Misc. Donation" at bounding box center [198, 94] width 137 height 18
click at [130, 85] on select "Product Drive Manufacturer Donation Site Misc. Donation" at bounding box center [198, 94] width 137 height 18
drag, startPoint x: 209, startPoint y: 91, endPoint x: 201, endPoint y: 102, distance: 12.7
click at [209, 91] on select "Product Drive Manufacturer Donation Site Misc. Donation" at bounding box center [198, 94] width 137 height 18
select select "Product Drive"
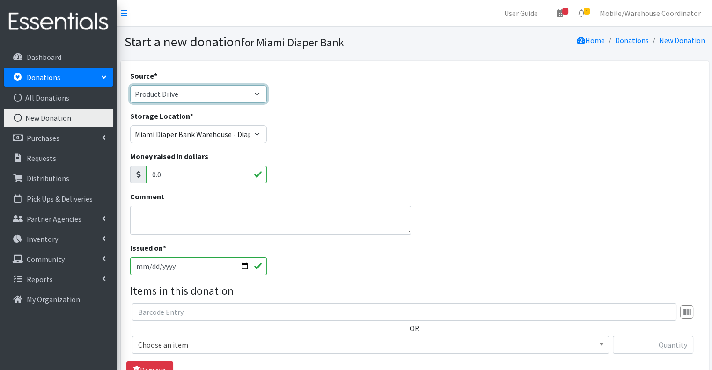
click at [130, 85] on select "Product Drive Manufacturer Donation Site Misc. Donation" at bounding box center [198, 94] width 137 height 18
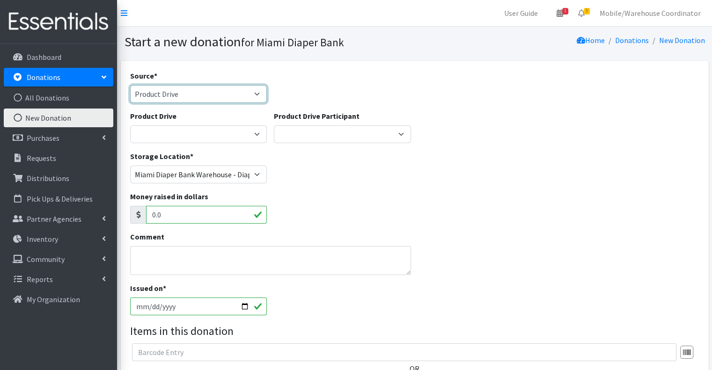
scroll to position [140, 0]
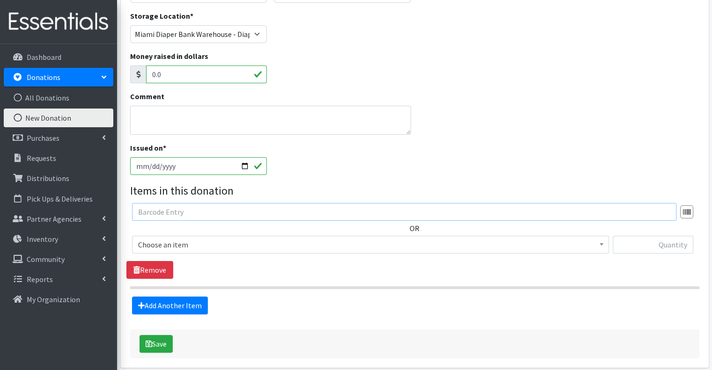
click at [193, 209] on input "text" at bounding box center [404, 212] width 545 height 18
type input "4T-5T BUNDLE"
select select "2680"
type input "25"
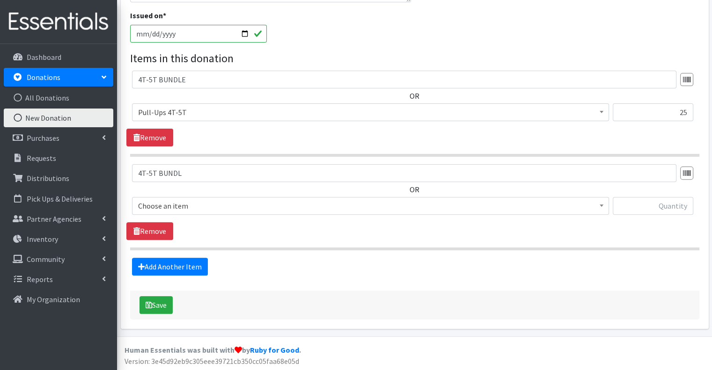
type input "4T-5T BUNDLE"
type input "50"
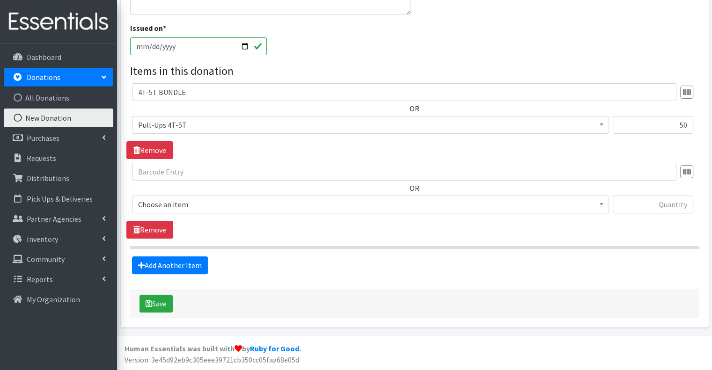
scroll to position [258, 0]
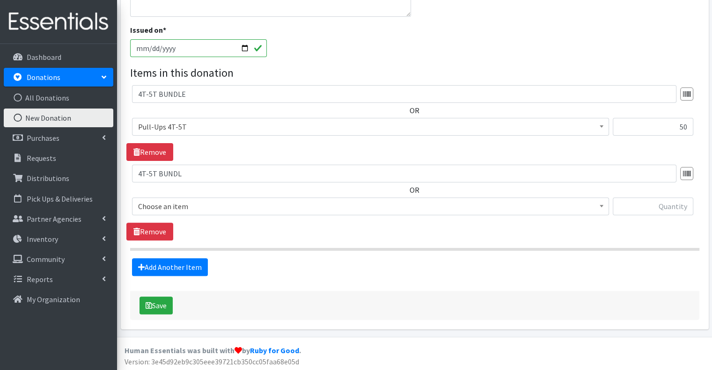
type input "4T-5T BUNDLE"
type input "0"
click at [150, 152] on link "Remove" at bounding box center [149, 152] width 47 height 18
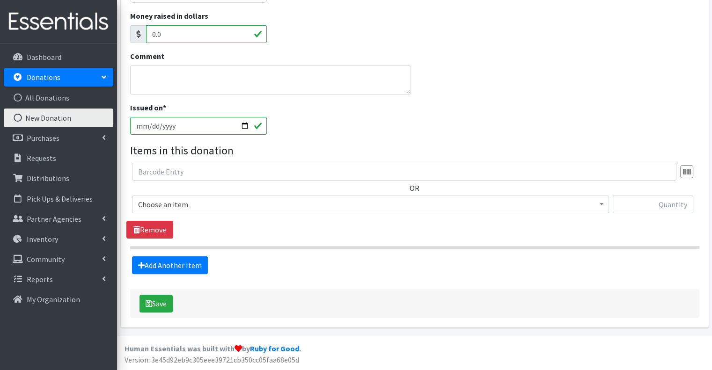
scroll to position [179, 0]
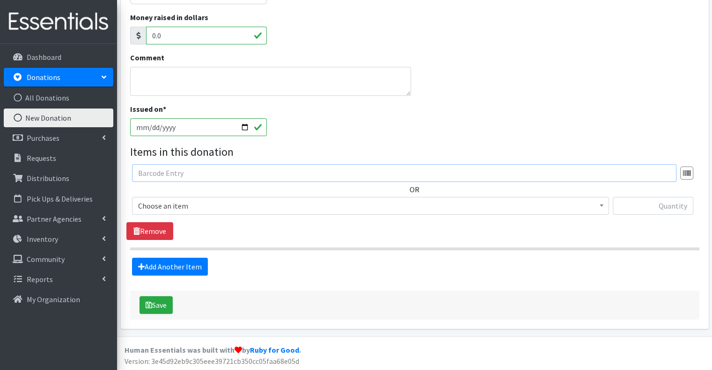
click at [245, 172] on input "text" at bounding box center [404, 173] width 545 height 18
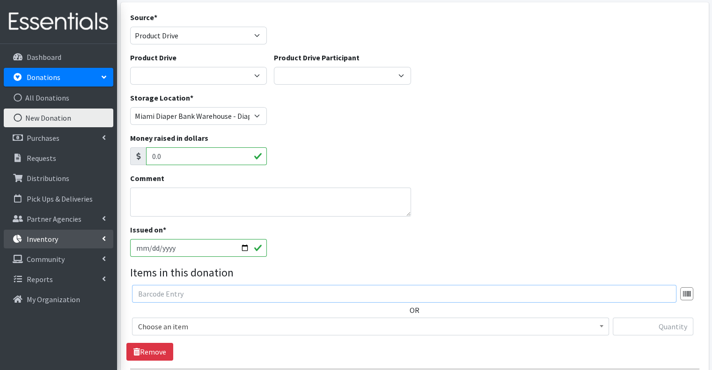
scroll to position [94, 0]
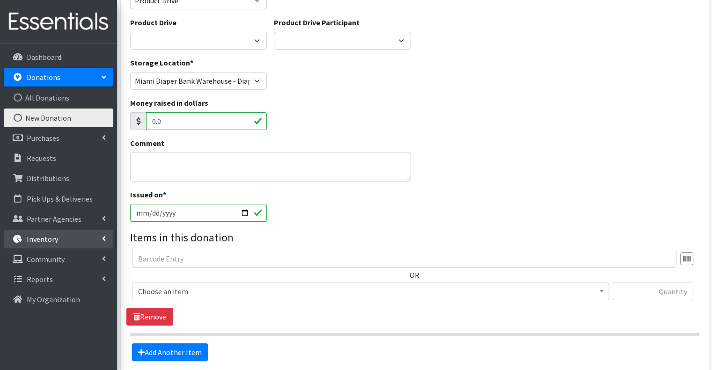
click at [65, 235] on link "Inventory" at bounding box center [59, 239] width 110 height 19
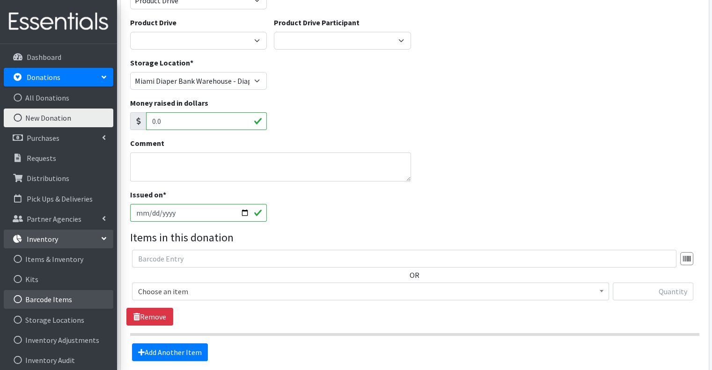
click at [50, 301] on link "Barcode Items" at bounding box center [59, 299] width 110 height 19
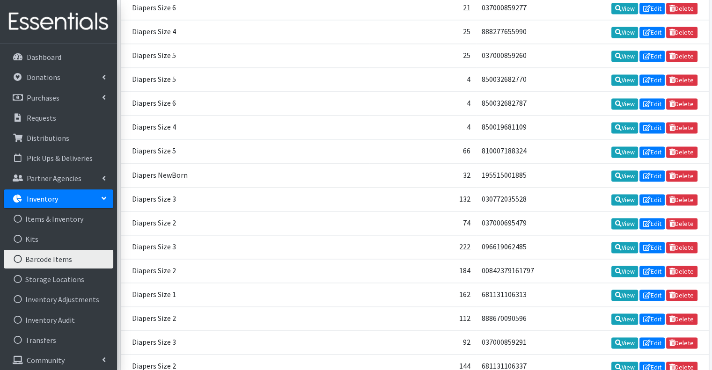
scroll to position [1404, 0]
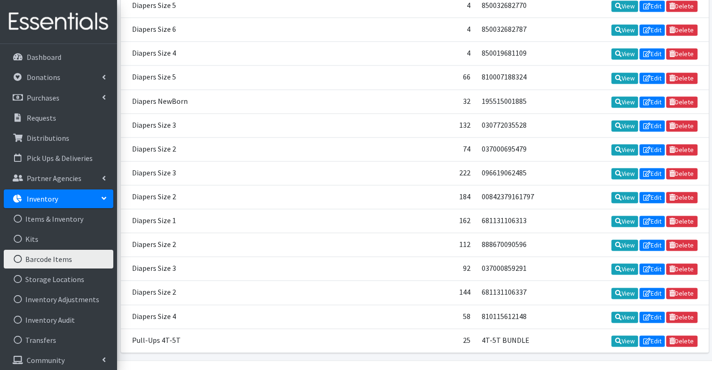
click at [264, 369] on link "Ruby for Good" at bounding box center [274, 373] width 49 height 9
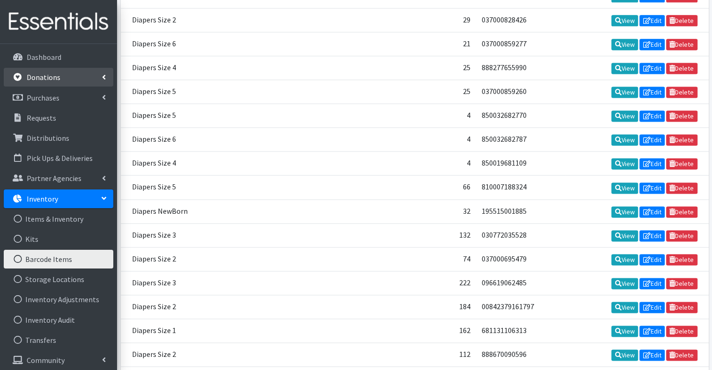
scroll to position [1217, 0]
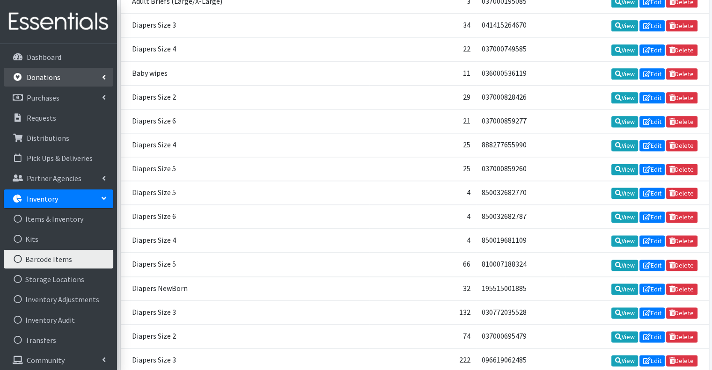
click at [47, 73] on p "Donations" at bounding box center [44, 77] width 34 height 9
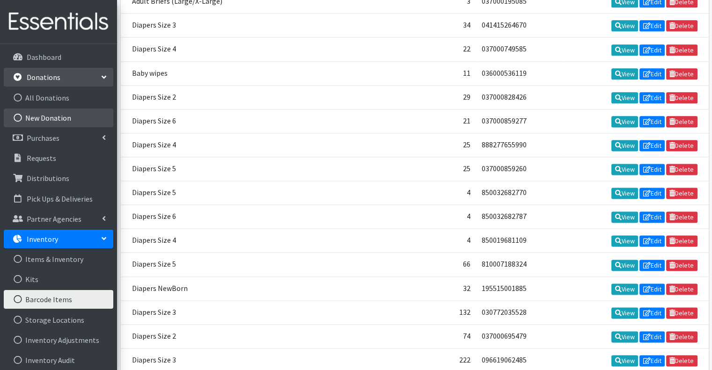
click at [46, 116] on link "New Donation" at bounding box center [59, 118] width 110 height 19
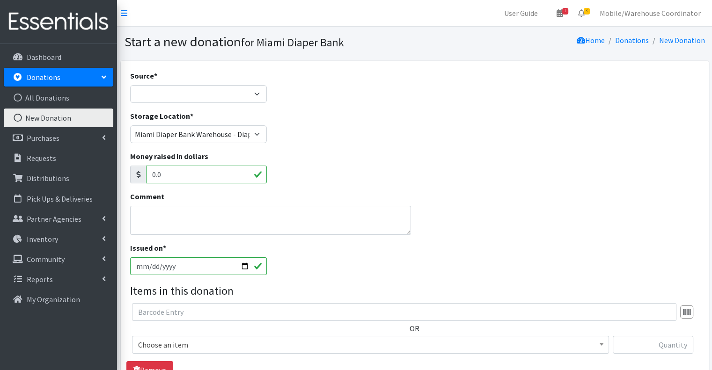
click at [161, 81] on div "Source * Product Drive Manufacturer Donation Site Misc. Donation" at bounding box center [198, 86] width 137 height 33
drag, startPoint x: 161, startPoint y: 97, endPoint x: 150, endPoint y: 97, distance: 11.2
click at [161, 97] on select "Product Drive Manufacturer Donation Site Misc. Donation" at bounding box center [198, 94] width 137 height 18
click at [89, 136] on link "Purchases" at bounding box center [59, 138] width 110 height 19
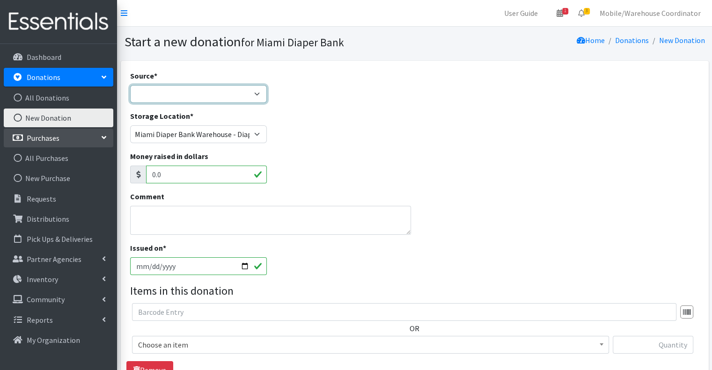
click at [198, 102] on select "Product Drive Manufacturer Donation Site Misc. Donation" at bounding box center [198, 94] width 137 height 18
select select "Product Drive"
click at [130, 85] on select "Product Drive Manufacturer Donation Site Misc. Donation" at bounding box center [198, 94] width 137 height 18
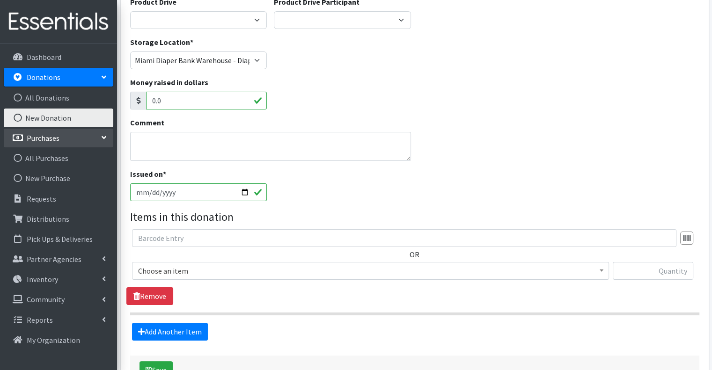
scroll to position [179, 0]
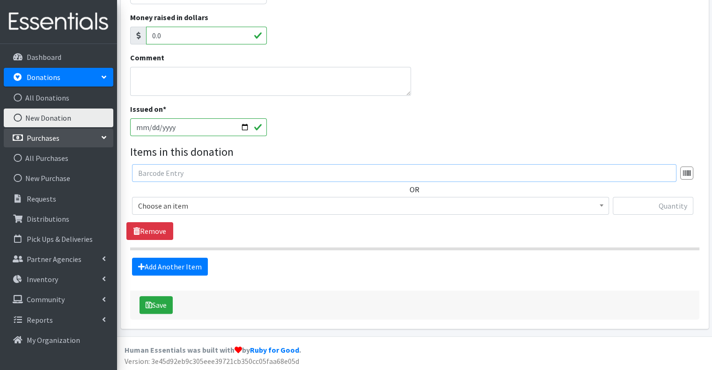
click at [166, 177] on input "text" at bounding box center [404, 173] width 545 height 18
click at [167, 177] on input "text" at bounding box center [404, 173] width 545 height 18
type input "4T-5T BUNDLE"
select select "2680"
type input "25"
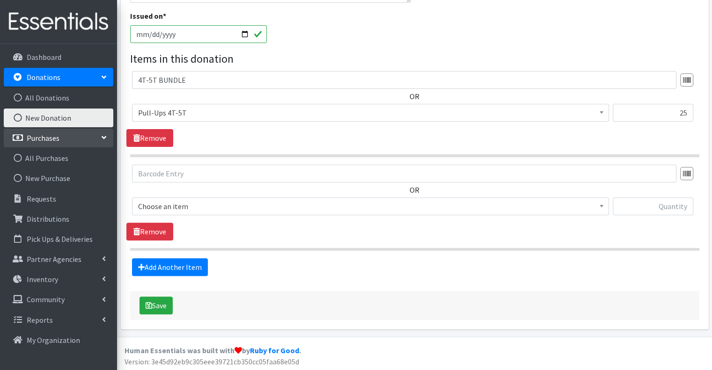
scroll to position [273, 0]
type input "4T-5T BUNDLE"
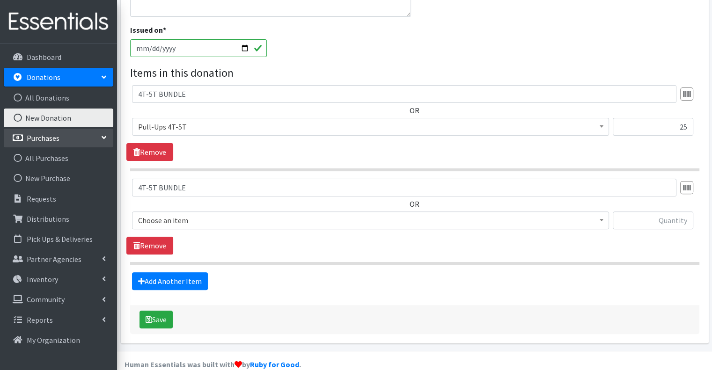
type input "50"
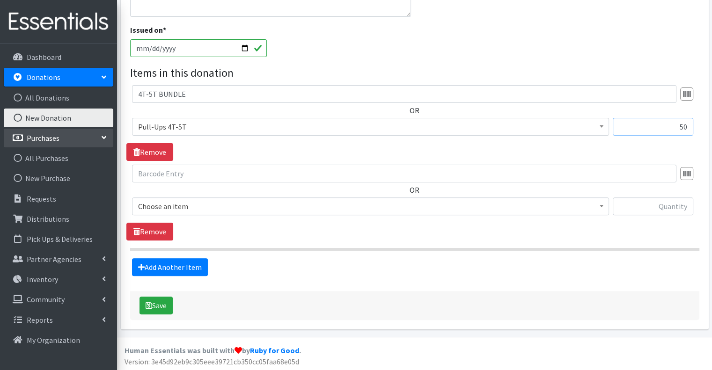
click at [661, 126] on input "50" at bounding box center [653, 127] width 81 height 18
click at [514, 132] on span "Pull-Ups 4T-5T" at bounding box center [370, 126] width 465 height 13
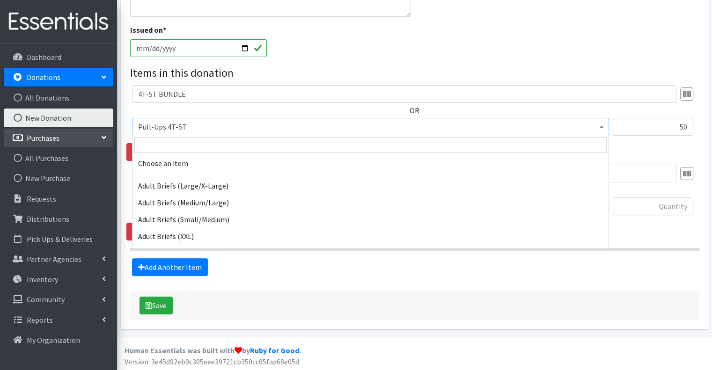
scroll to position [629, 0]
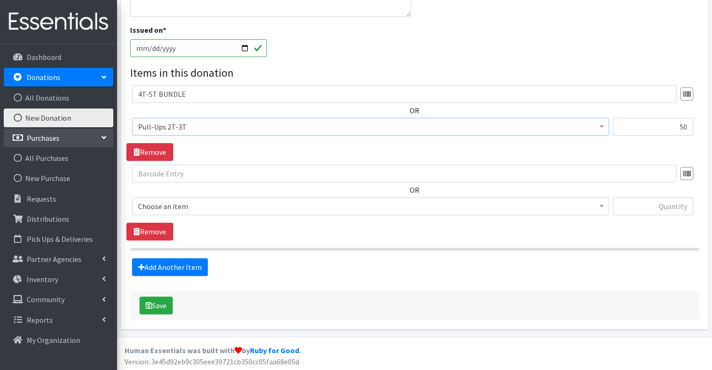
select select "15228"
click at [253, 95] on input "4T-5T BUNDLE" at bounding box center [404, 94] width 545 height 18
click at [150, 153] on link "Remove" at bounding box center [149, 152] width 47 height 18
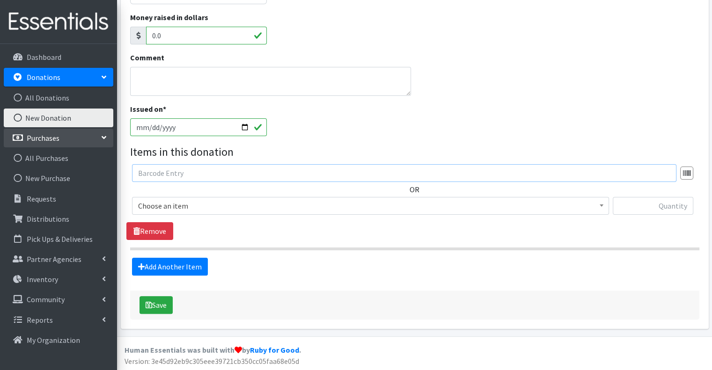
click at [240, 170] on input "text" at bounding box center [404, 173] width 545 height 18
type input "4T-5T BUNDLE"
select select "2680"
type input "25"
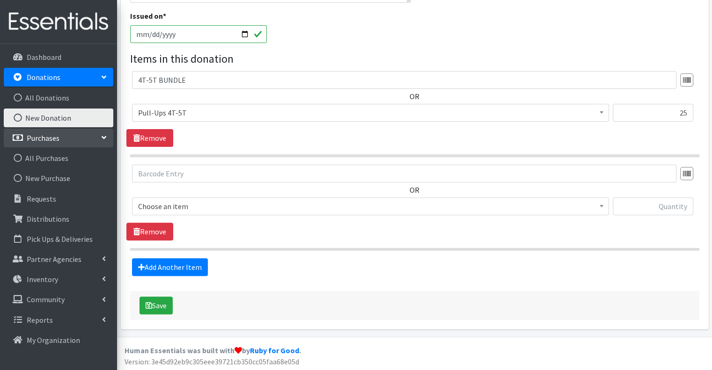
scroll to position [273, 0]
type input "4T-5T BUNDLE"
type input "50"
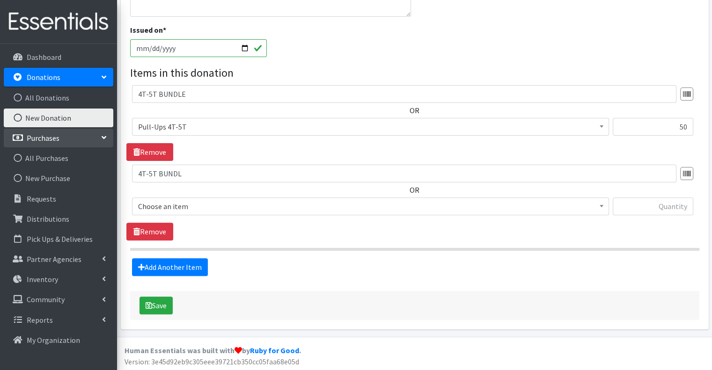
type input "4T-5T BUNDLE"
type input "200"
drag, startPoint x: 245, startPoint y: 96, endPoint x: 135, endPoint y: 107, distance: 110.7
click at [135, 107] on div "4T-5T BUNDLE OR Choose an item Adult Briefs (Large/X-Large) Adult Briefs (Mediu…" at bounding box center [414, 114] width 576 height 58
click at [140, 144] on link "Remove" at bounding box center [149, 152] width 47 height 18
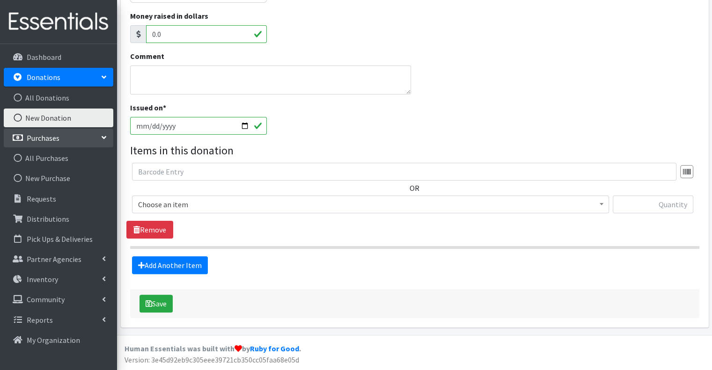
scroll to position [179, 0]
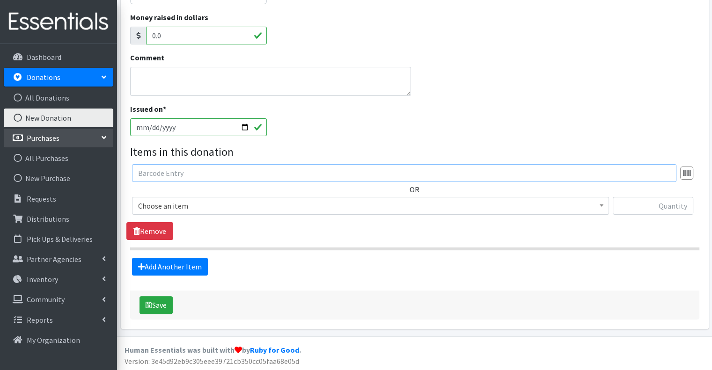
click at [157, 176] on input "text" at bounding box center [404, 173] width 545 height 18
type input "4T-5T BUNDLE"
select select "2680"
type input "25"
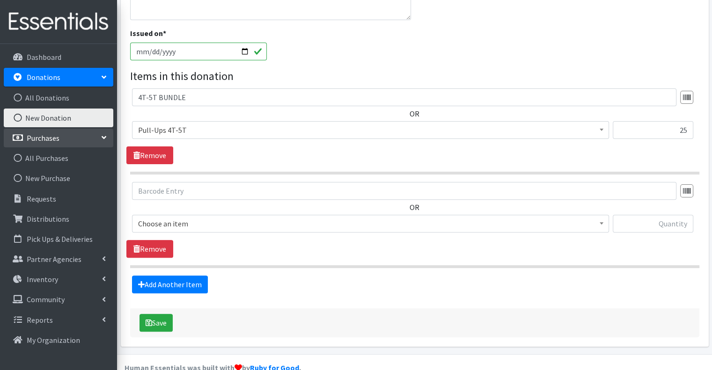
scroll to position [273, 0]
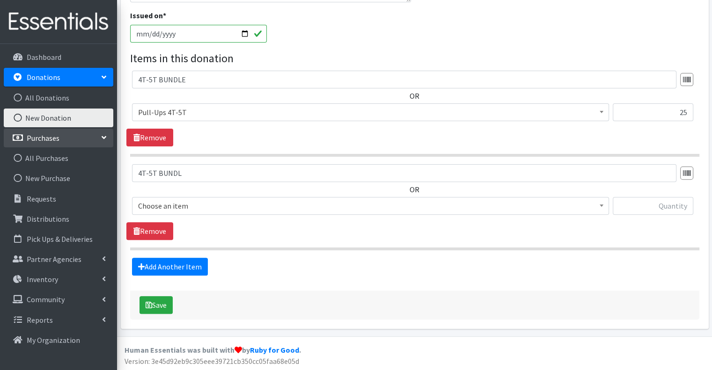
type input "4T-5T BUNDLE"
type input "50"
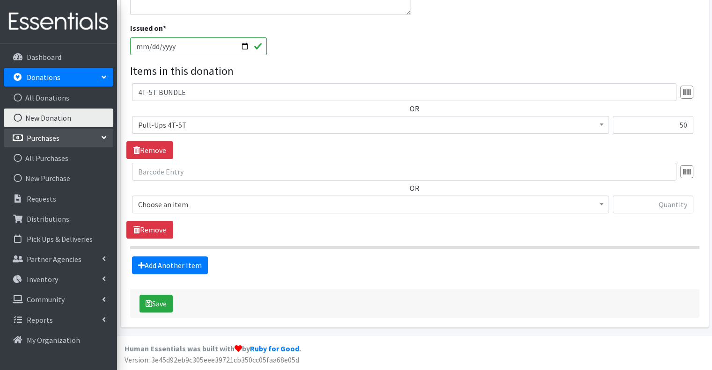
scroll to position [258, 0]
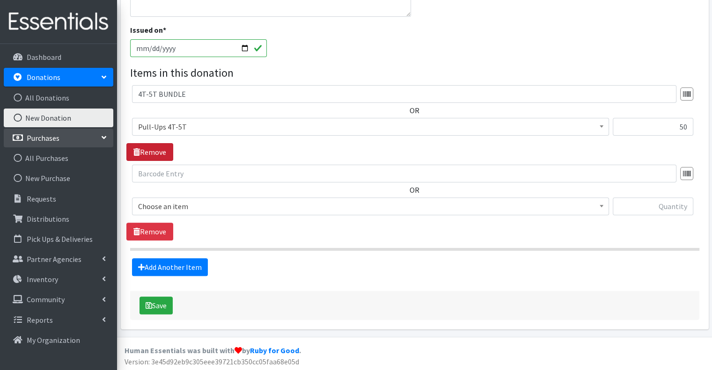
click at [164, 148] on link "Remove" at bounding box center [149, 152] width 47 height 18
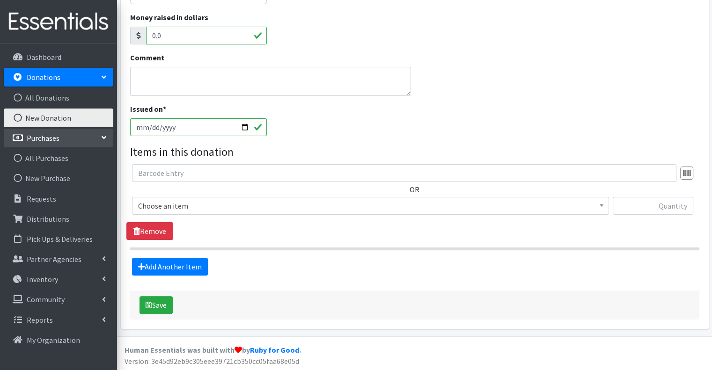
click at [293, 129] on div "Issued on * 2025-09-16" at bounding box center [414, 123] width 576 height 40
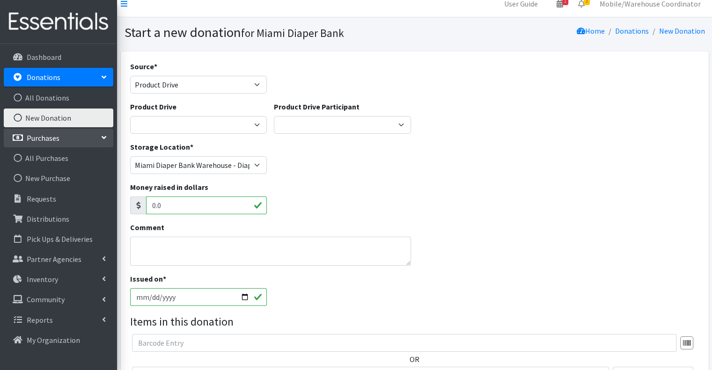
scroll to position [140, 0]
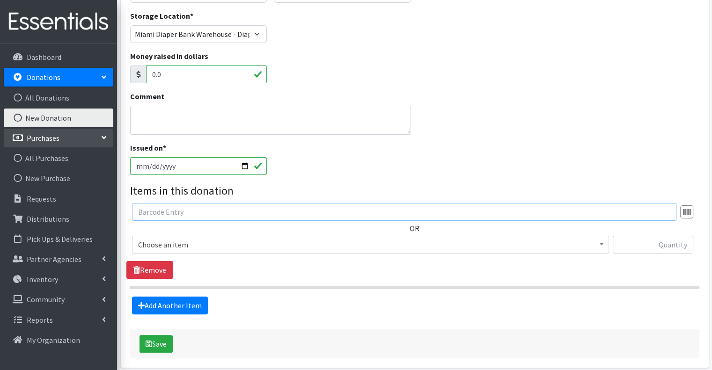
click at [199, 214] on input "text" at bounding box center [404, 212] width 545 height 18
click at [496, 208] on input "text" at bounding box center [404, 212] width 545 height 18
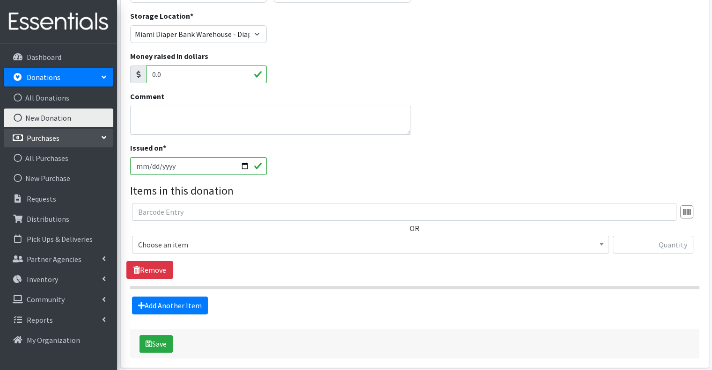
click at [689, 218] on div at bounding box center [686, 212] width 13 height 13
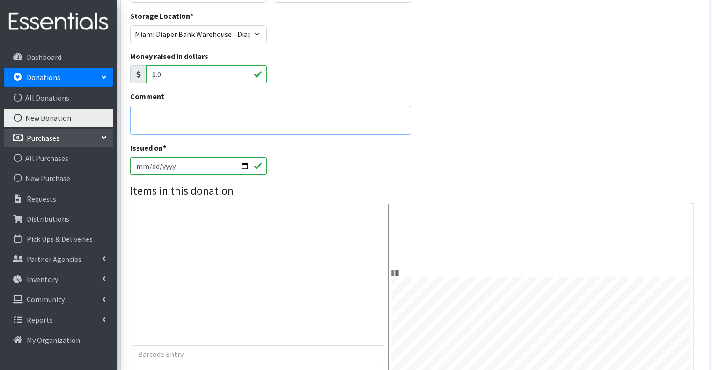
click at [183, 118] on textarea "Comment" at bounding box center [270, 120] width 281 height 29
click at [49, 102] on link "All Donations" at bounding box center [59, 97] width 110 height 19
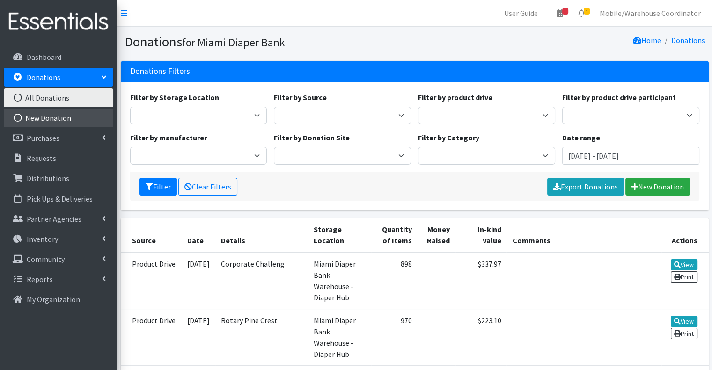
click at [51, 116] on link "New Donation" at bounding box center [59, 118] width 110 height 19
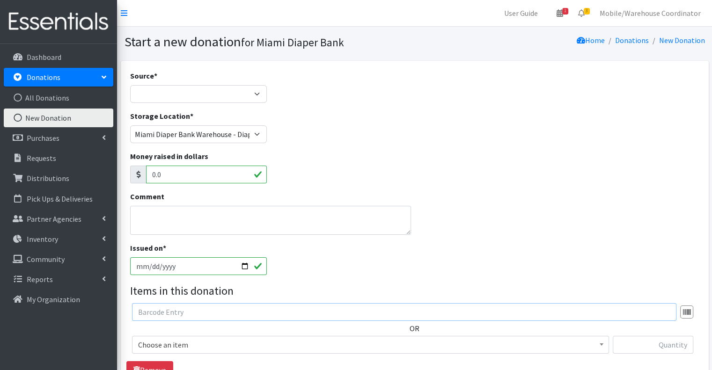
click at [191, 305] on input "text" at bounding box center [404, 312] width 545 height 18
type input "4T-5T INDIVIDUAL"
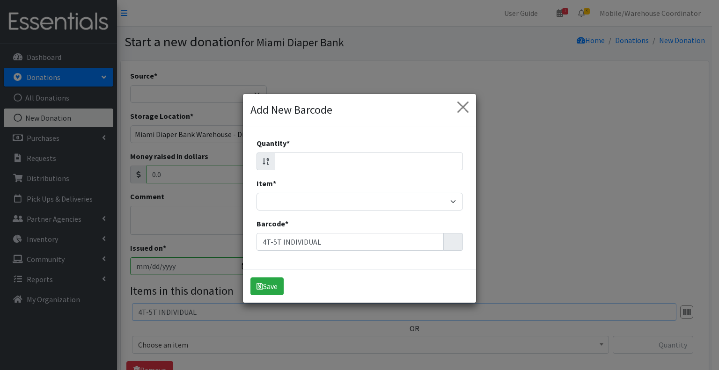
type input "4T-5T INDIVIDUAL"
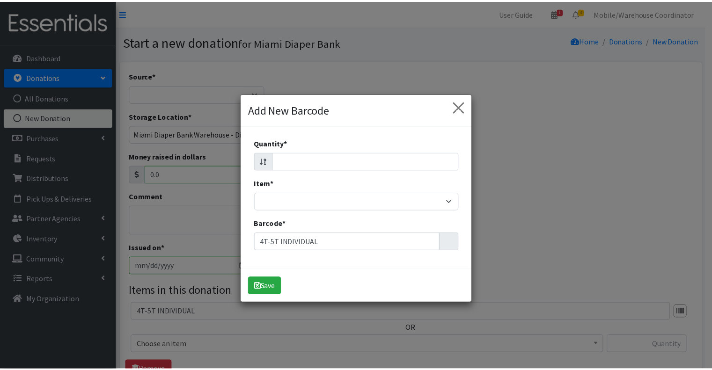
scroll to position [26, 0]
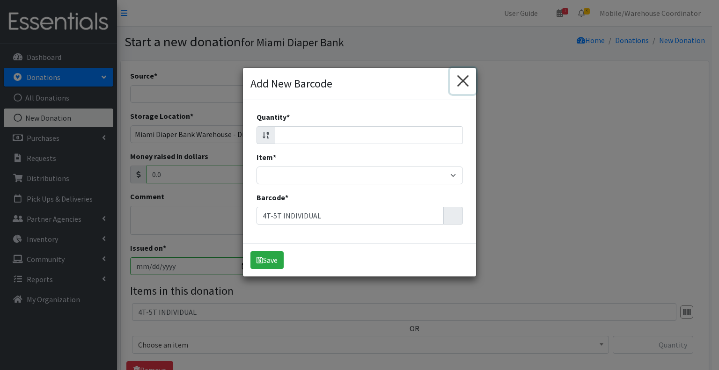
click at [464, 78] on button "×" at bounding box center [463, 81] width 26 height 26
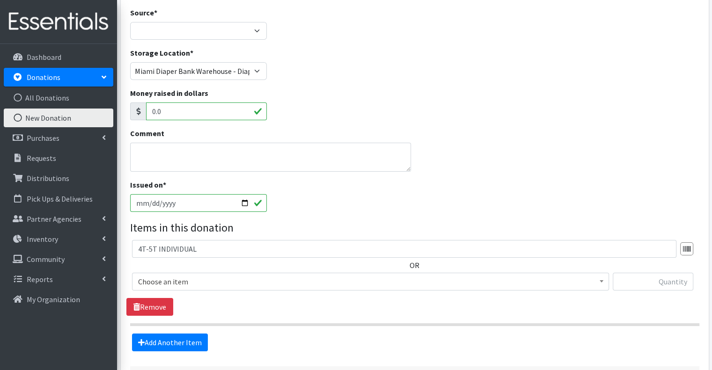
scroll to position [139, 0]
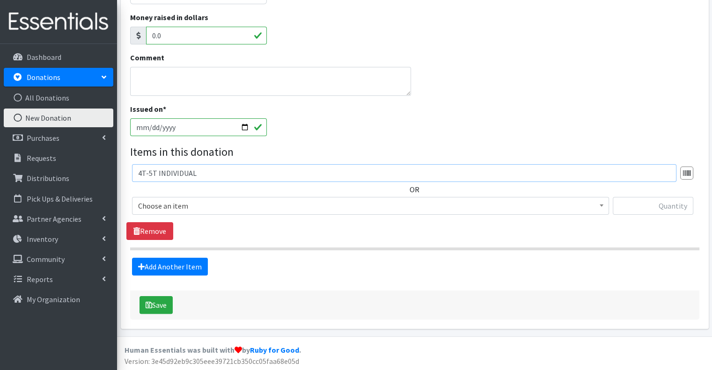
click at [217, 166] on input "4T-5T INDIVIDUAL" at bounding box center [404, 173] width 545 height 18
click at [156, 229] on link "Remove" at bounding box center [149, 231] width 47 height 18
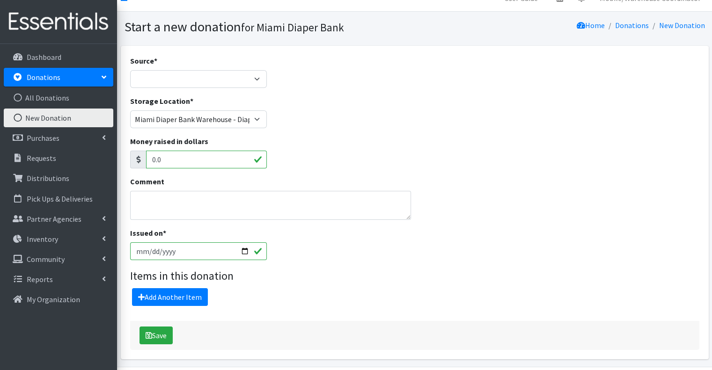
scroll to position [0, 0]
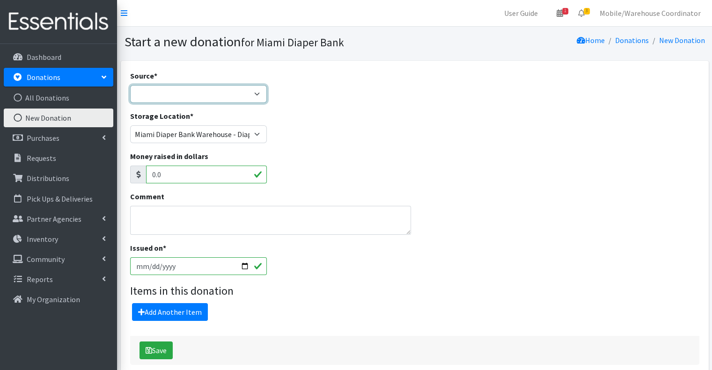
click at [185, 89] on select "Product Drive Manufacturer Donation Site Misc. Donation" at bounding box center [198, 94] width 137 height 18
select select "Product Drive"
click at [130, 85] on select "Product Drive Manufacturer Donation Site Misc. Donation" at bounding box center [198, 94] width 137 height 18
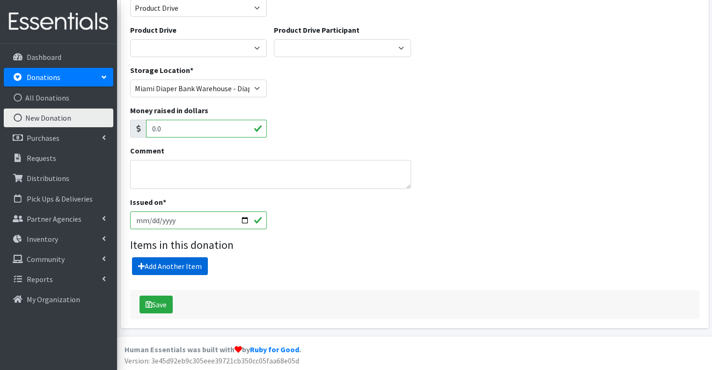
click at [184, 266] on link "Add Another Item" at bounding box center [170, 267] width 76 height 18
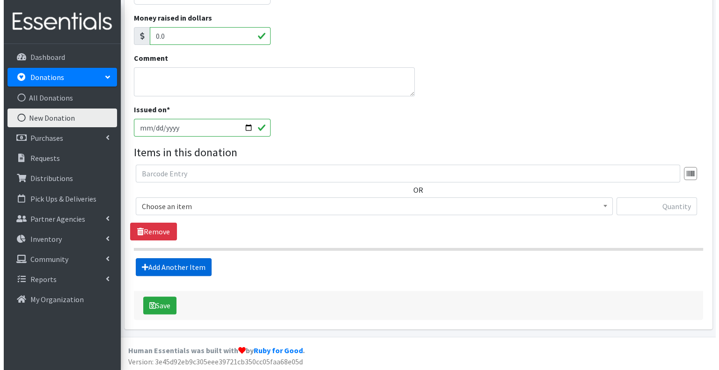
scroll to position [179, 0]
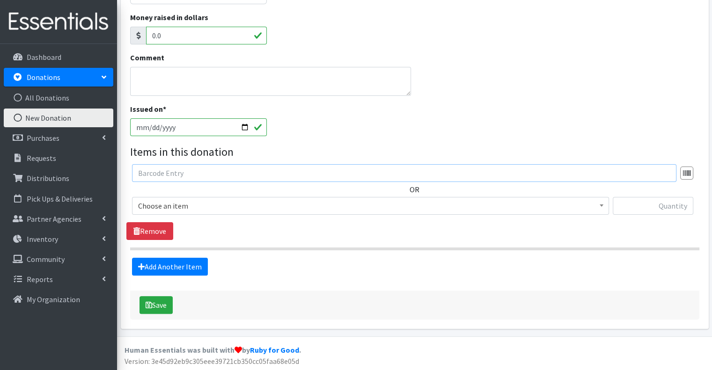
click at [201, 173] on input "text" at bounding box center [404, 173] width 545 height 18
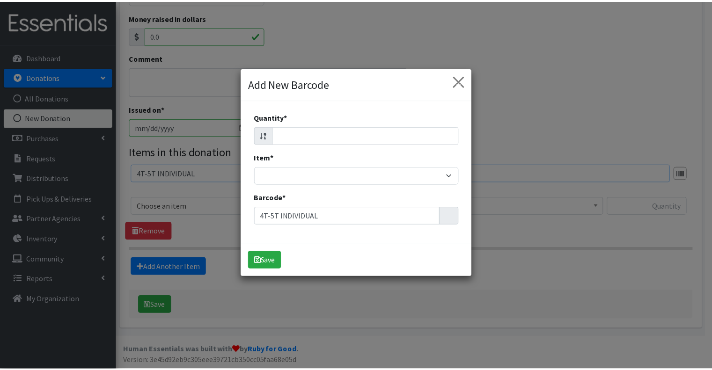
scroll to position [0, 0]
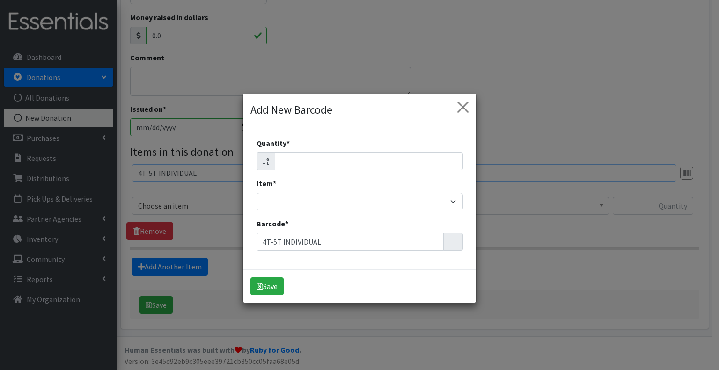
type input "4T-5T INDIVIDUAL"
click at [460, 105] on span "×" at bounding box center [463, 107] width 6 height 15
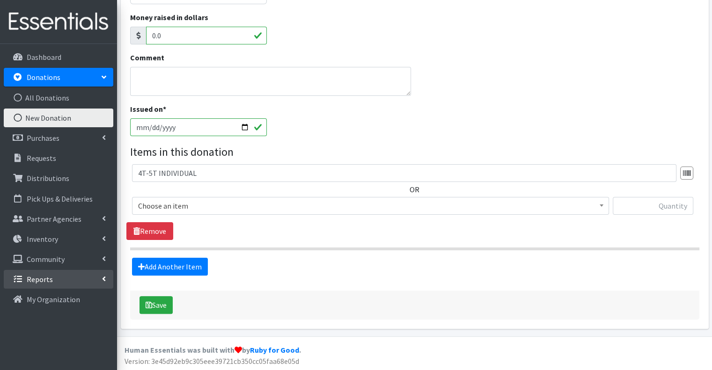
click at [67, 271] on link "Reports" at bounding box center [59, 279] width 110 height 19
click at [60, 261] on p "Community" at bounding box center [46, 259] width 38 height 9
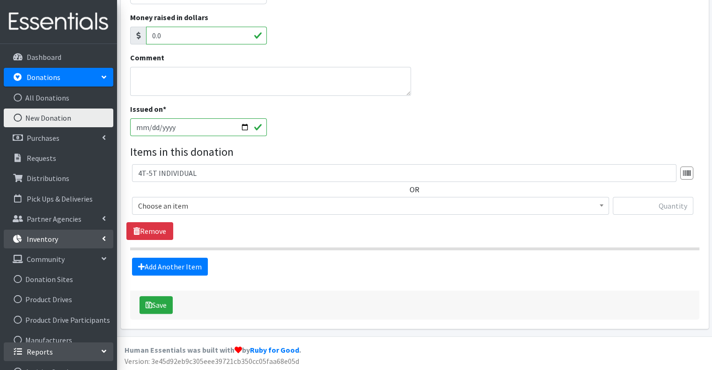
click at [55, 243] on p "Inventory" at bounding box center [42, 239] width 31 height 9
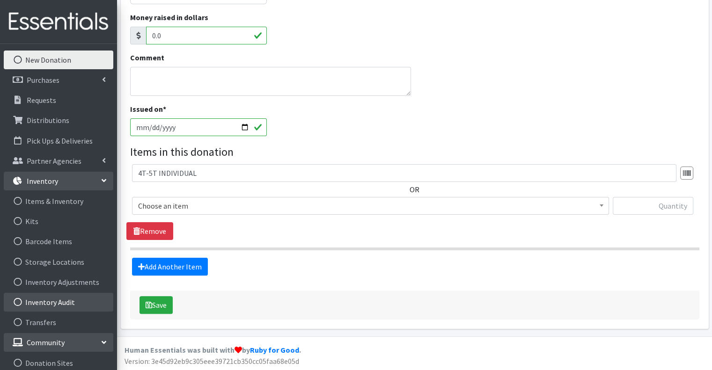
scroll to position [94, 0]
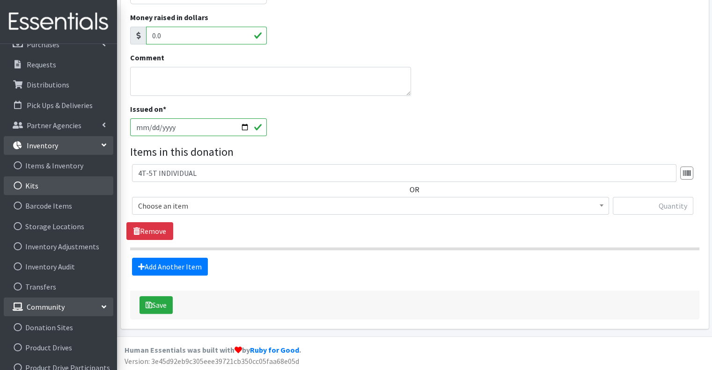
click at [45, 179] on link "Kits" at bounding box center [59, 186] width 110 height 19
click at [45, 170] on link "Items & Inventory" at bounding box center [59, 165] width 110 height 19
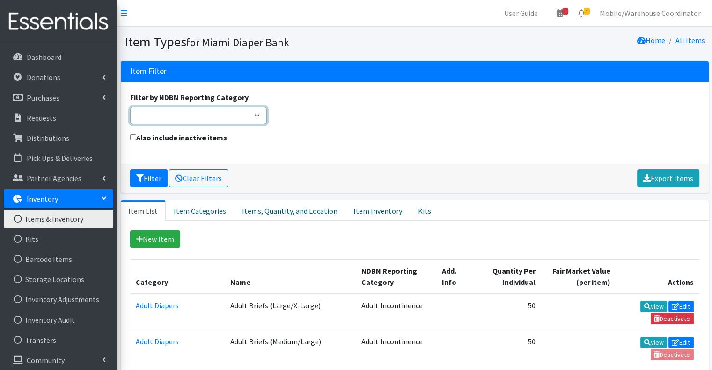
click at [182, 121] on select "Adult Incontinence Cloth Diapers Disposable Diapers Pads Period Liners Period O…" at bounding box center [198, 116] width 137 height 18
click at [355, 141] on div "Also include inactive items" at bounding box center [414, 143] width 576 height 22
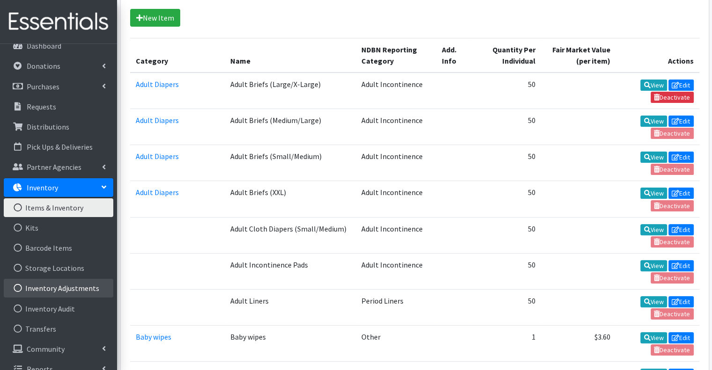
scroll to position [24, 0]
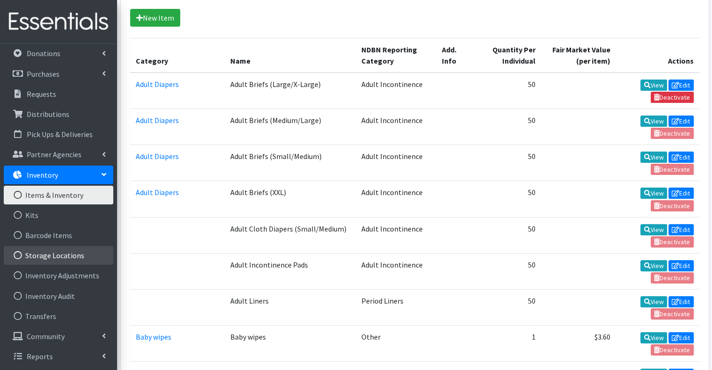
click at [52, 265] on link "Storage Locations" at bounding box center [59, 255] width 110 height 19
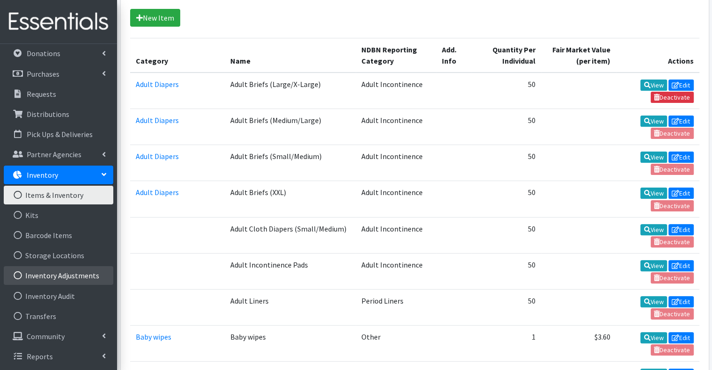
click at [55, 283] on link "Inventory Adjustments" at bounding box center [59, 275] width 110 height 19
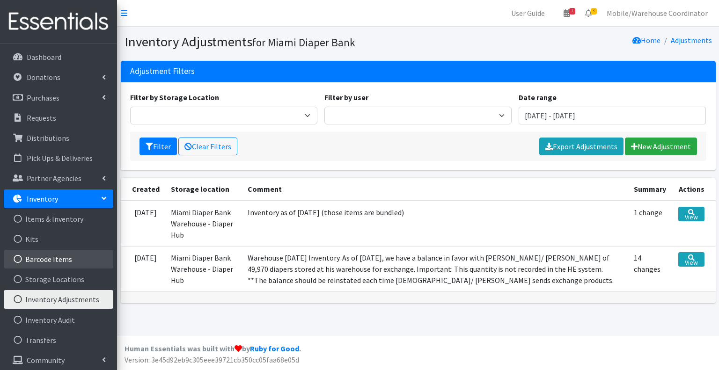
click at [49, 258] on link "Barcode Items" at bounding box center [59, 259] width 110 height 19
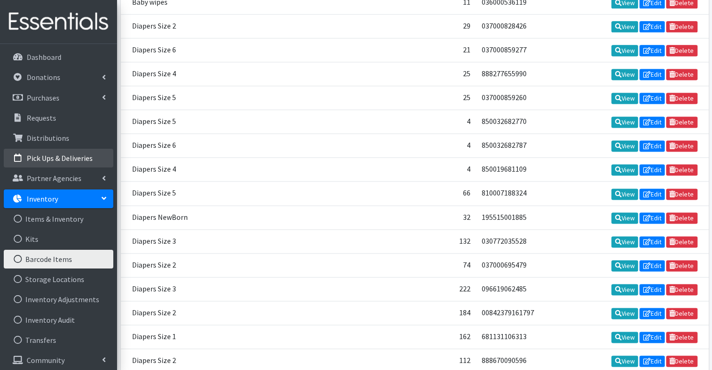
scroll to position [1217, 0]
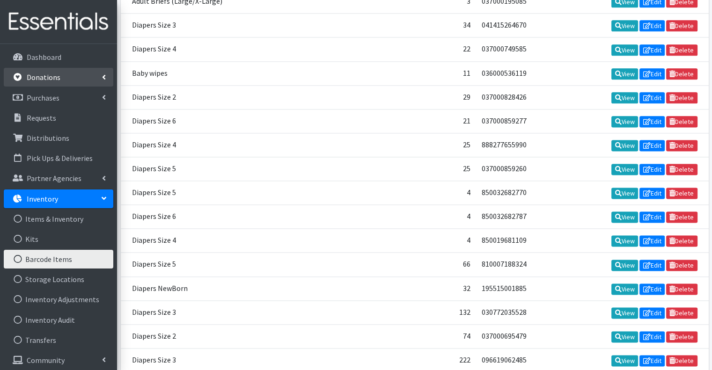
click at [59, 77] on link "Donations" at bounding box center [59, 77] width 110 height 19
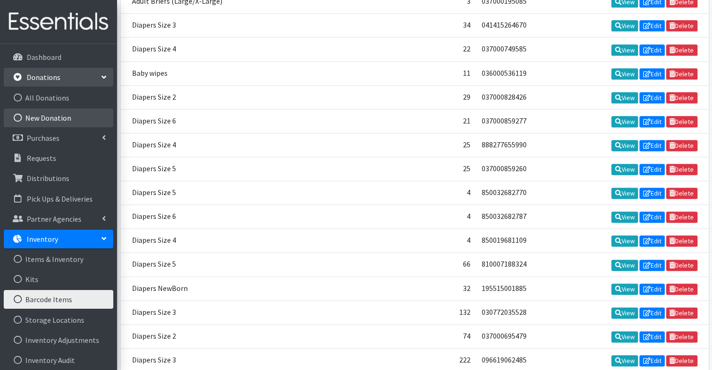
click at [50, 118] on link "New Donation" at bounding box center [59, 118] width 110 height 19
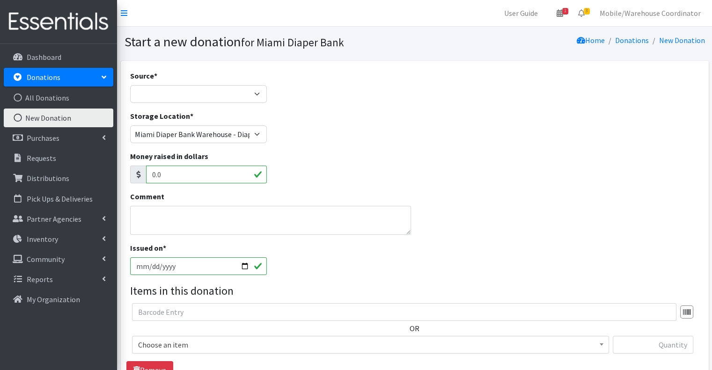
click at [156, 106] on div "Source * Product Drive Manufacturer Donation Site Misc. Donation" at bounding box center [198, 90] width 144 height 40
click at [158, 90] on select "Product Drive Manufacturer Donation Site Misc. Donation" at bounding box center [198, 94] width 137 height 18
select select "Product Drive"
click at [130, 85] on select "Product Drive Manufacturer Donation Site Misc. Donation" at bounding box center [198, 94] width 137 height 18
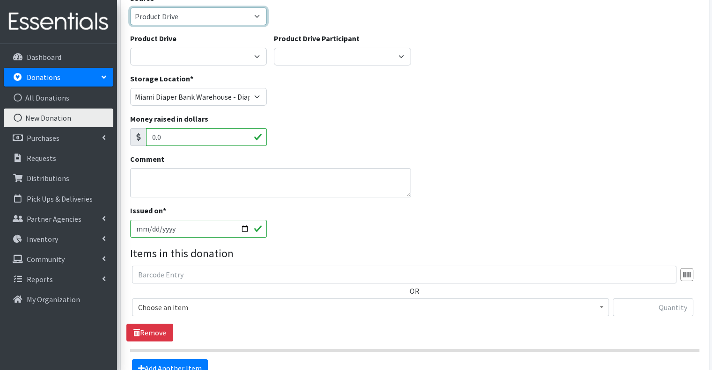
scroll to position [140, 0]
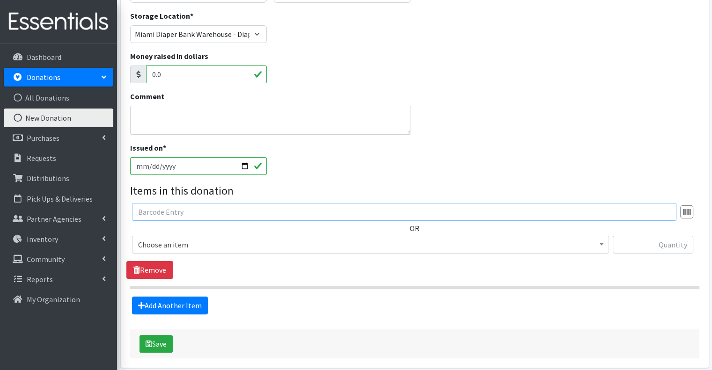
click at [176, 219] on input "text" at bounding box center [404, 212] width 545 height 18
type input "4T-5T INDIVIDUAL"
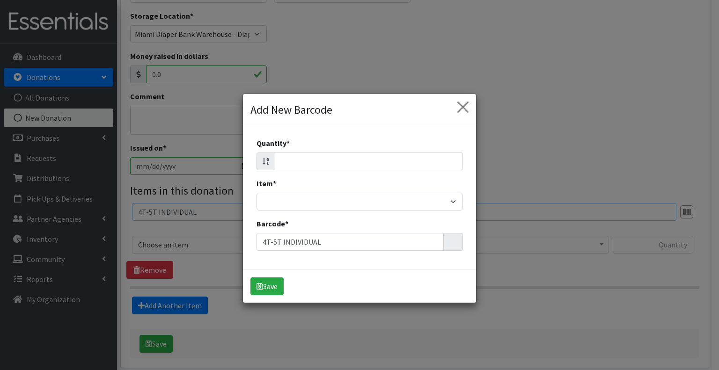
type input "4T-5T INDIVIDUAL"
click at [350, 165] on input "Quantity *" at bounding box center [369, 162] width 188 height 18
click at [400, 162] on input "Quantity *" at bounding box center [369, 162] width 188 height 18
click at [450, 157] on input "1" at bounding box center [369, 162] width 188 height 18
type input "0"
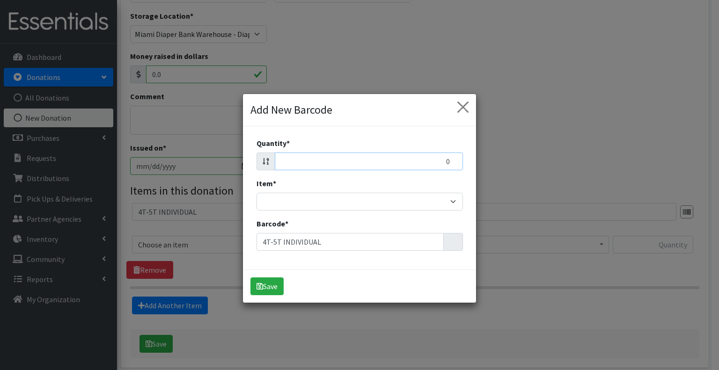
click at [450, 162] on input "0" at bounding box center [369, 162] width 188 height 18
click at [460, 103] on span "×" at bounding box center [463, 107] width 6 height 15
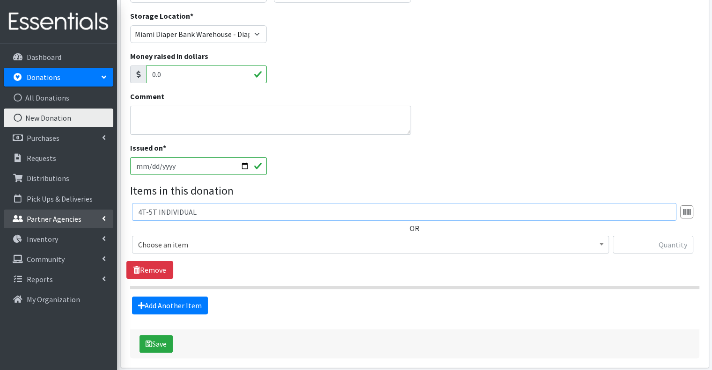
drag, startPoint x: 200, startPoint y: 209, endPoint x: 96, endPoint y: 220, distance: 105.0
click at [96, 220] on div "User Guide 1 1 Pick-ups remaining this week View Calendar 3 3 Requests 0 Partne…" at bounding box center [356, 135] width 712 height 551
click at [148, 271] on link "Remove" at bounding box center [149, 270] width 47 height 18
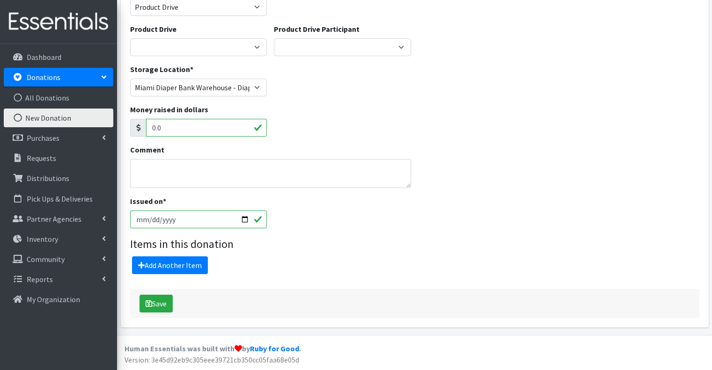
scroll to position [86, 0]
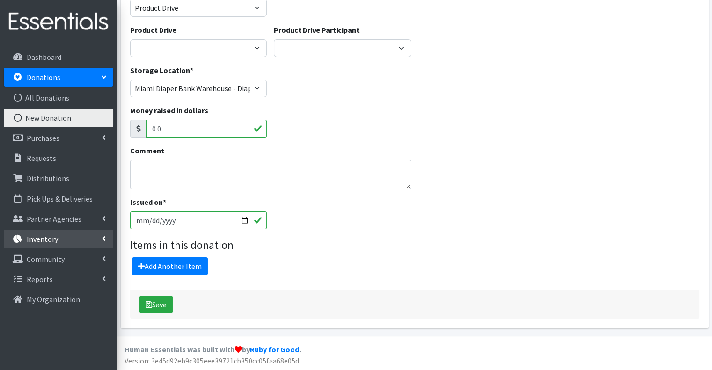
click at [47, 247] on link "Inventory" at bounding box center [59, 239] width 110 height 19
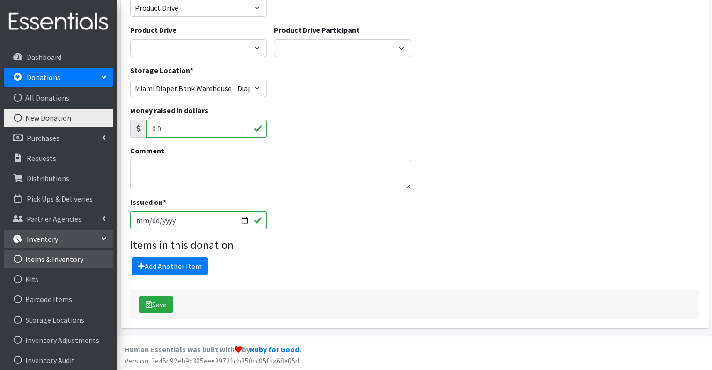
click at [52, 260] on link "Items & Inventory" at bounding box center [59, 259] width 110 height 19
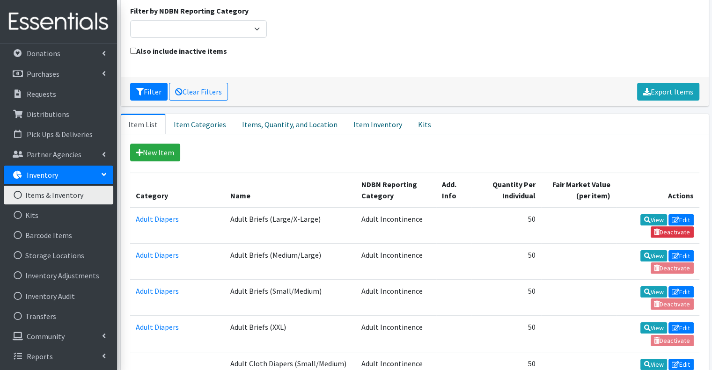
scroll to position [187, 0]
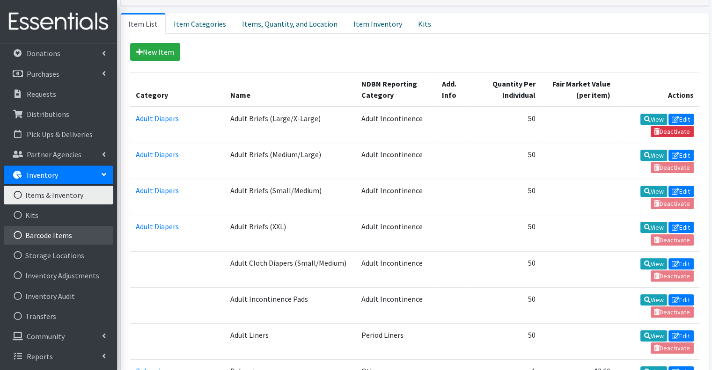
click at [64, 235] on link "Barcode Items" at bounding box center [59, 235] width 110 height 19
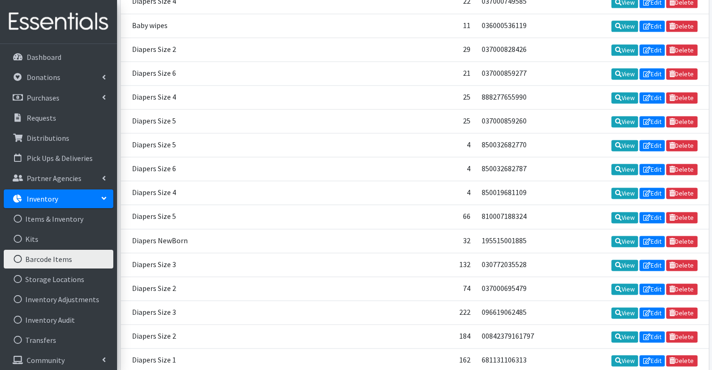
scroll to position [1404, 0]
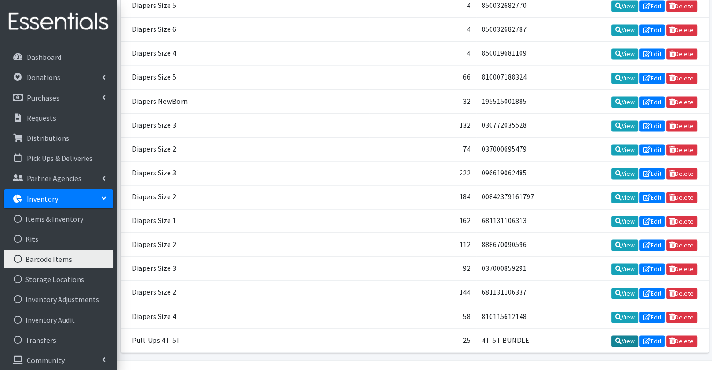
click at [622, 336] on link "View" at bounding box center [625, 341] width 27 height 11
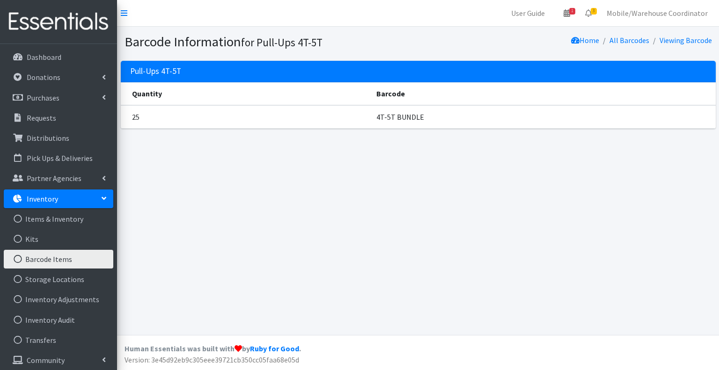
click at [378, 121] on td "4T-5T BUNDLE" at bounding box center [543, 116] width 345 height 23
drag, startPoint x: 437, startPoint y: 118, endPoint x: 381, endPoint y: 124, distance: 56.5
click at [381, 124] on td "4T-5T BUNDLE" at bounding box center [543, 116] width 345 height 23
copy td "4T-5T BUNDLE"
click at [61, 73] on link "Donations" at bounding box center [59, 77] width 110 height 19
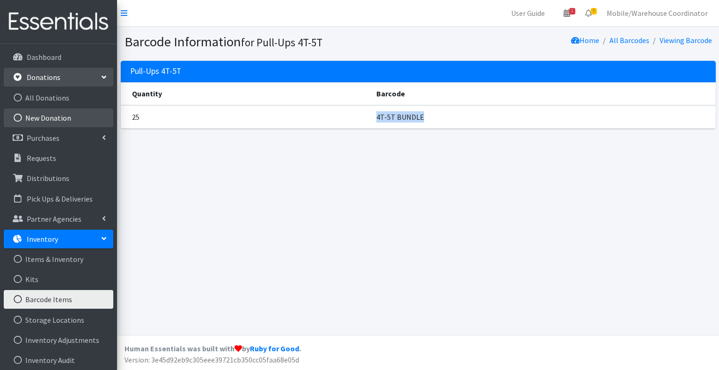
click at [42, 119] on link "New Donation" at bounding box center [59, 118] width 110 height 19
click at [77, 118] on link "New Donation" at bounding box center [59, 118] width 110 height 19
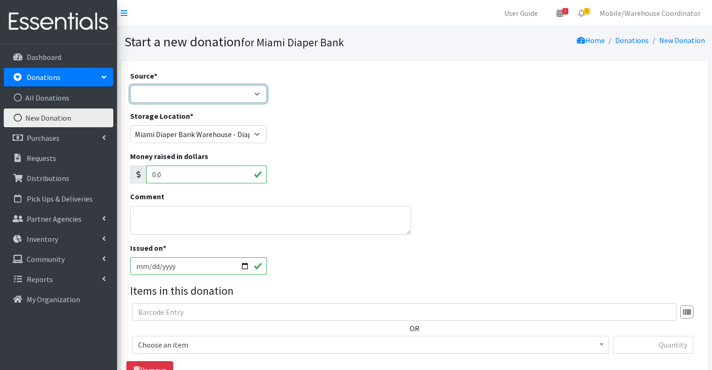
click at [150, 94] on select "Product Drive Manufacturer Donation Site Misc. Donation" at bounding box center [198, 94] width 137 height 18
select select "Product Drive"
click at [130, 85] on select "Product Drive Manufacturer Donation Site Misc. Donation" at bounding box center [198, 94] width 137 height 18
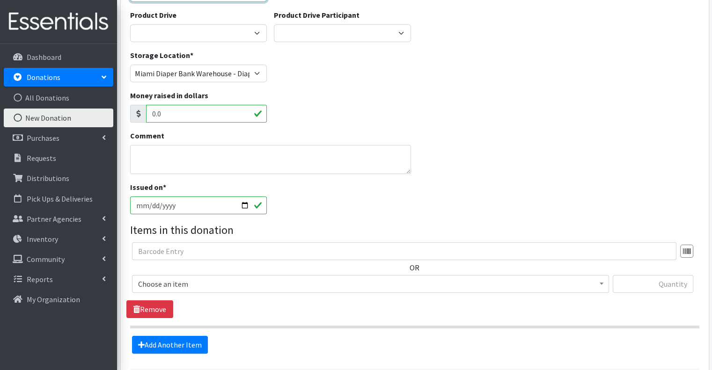
scroll to position [140, 0]
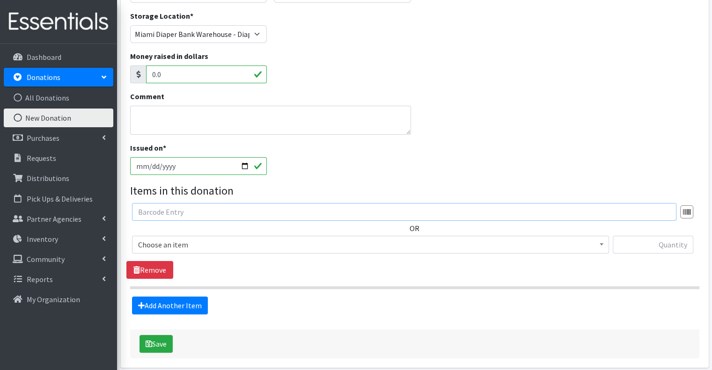
click at [161, 214] on input "text" at bounding box center [404, 212] width 545 height 18
type input "4T-5T BUNDLE"
select select "2680"
type input "25"
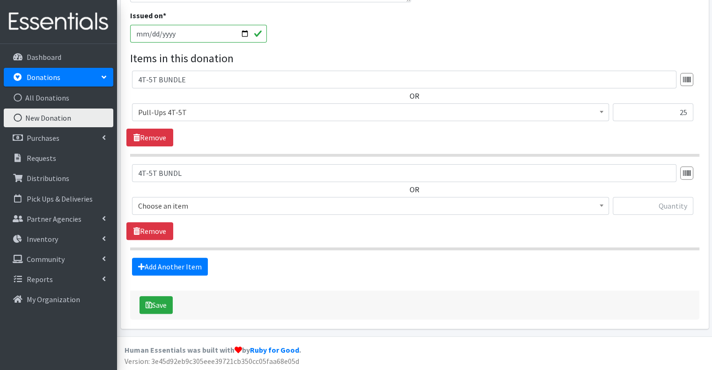
type input "4T-5T BUNDLE"
type input "50"
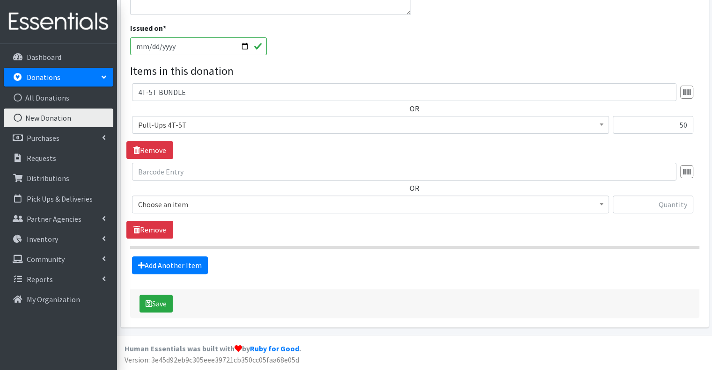
scroll to position [258, 0]
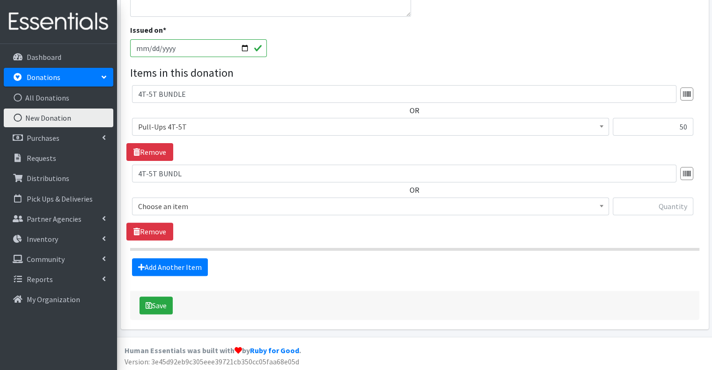
type input "4T-5T BUNDLE"
type input "200"
type input "4T-5T BUNDLE"
type input "500"
type input "4T-5T BUNDLE"
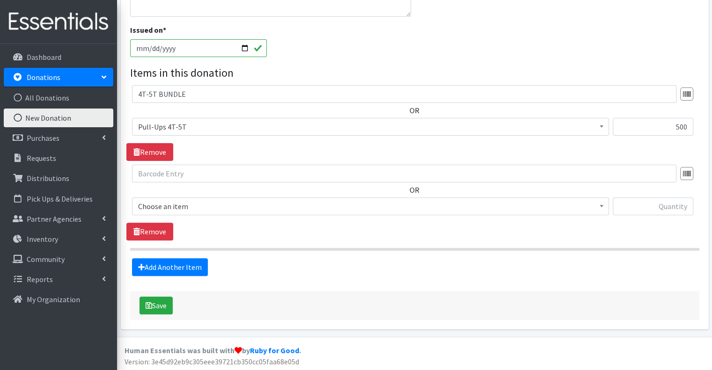
type input "0"
click at [138, 146] on link "Remove" at bounding box center [149, 152] width 47 height 18
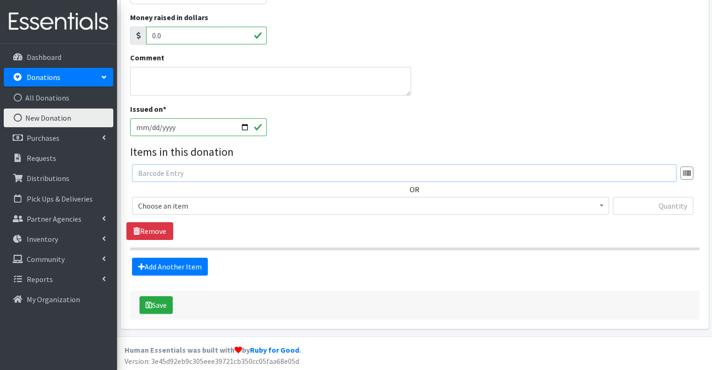
click at [219, 170] on input "text" at bounding box center [404, 173] width 545 height 18
type input "4T-5T BUNDLE"
select select "2680"
type input "25"
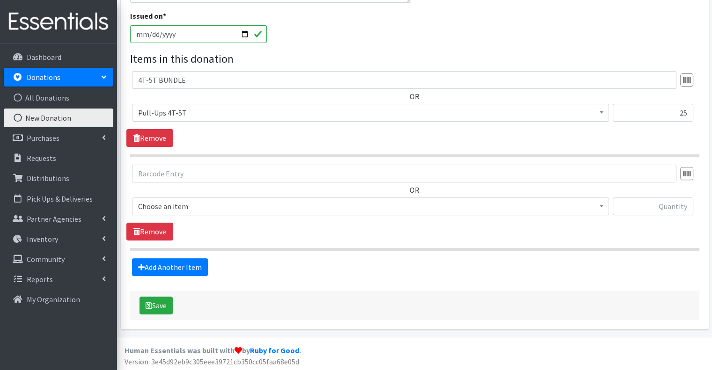
scroll to position [273, 0]
click at [165, 138] on link "Remove" at bounding box center [149, 138] width 47 height 18
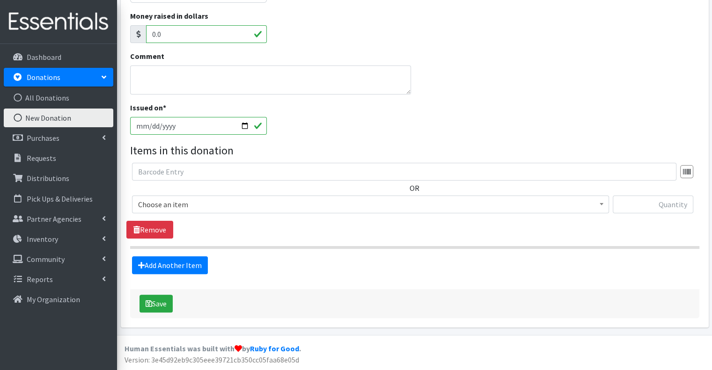
scroll to position [179, 0]
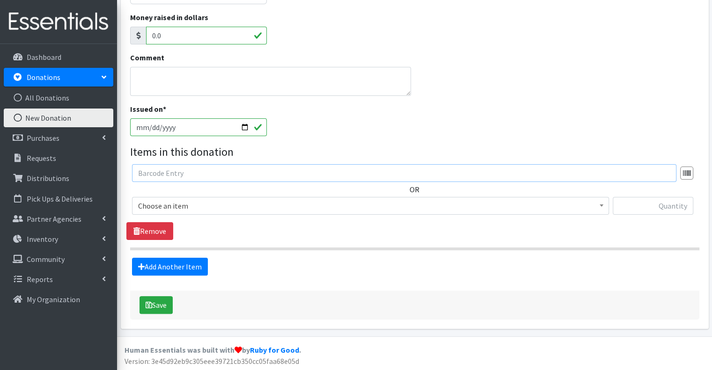
click at [175, 171] on input "text" at bounding box center [404, 173] width 545 height 18
click at [72, 75] on link "Donations" at bounding box center [59, 77] width 110 height 19
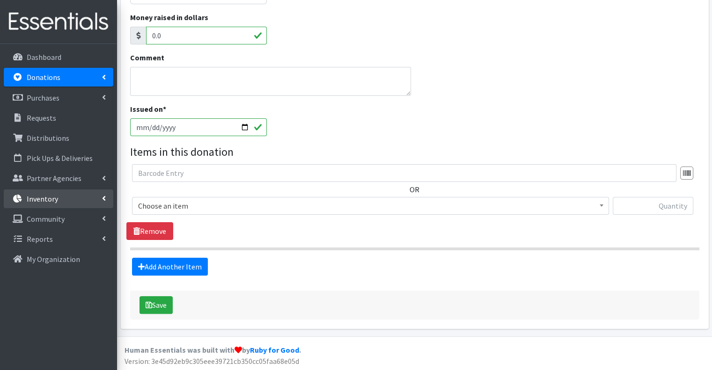
click at [56, 204] on link "Inventory" at bounding box center [59, 199] width 110 height 19
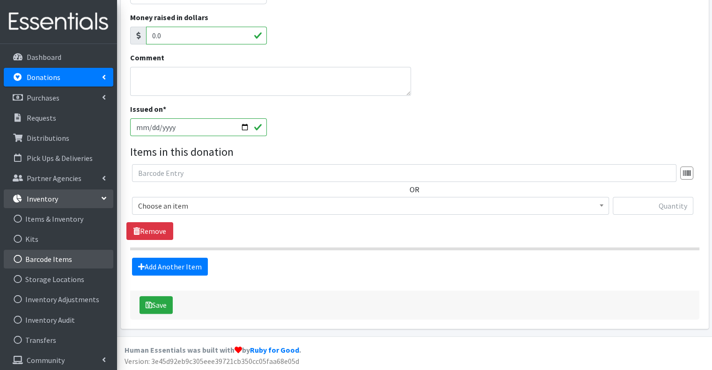
scroll to position [24, 0]
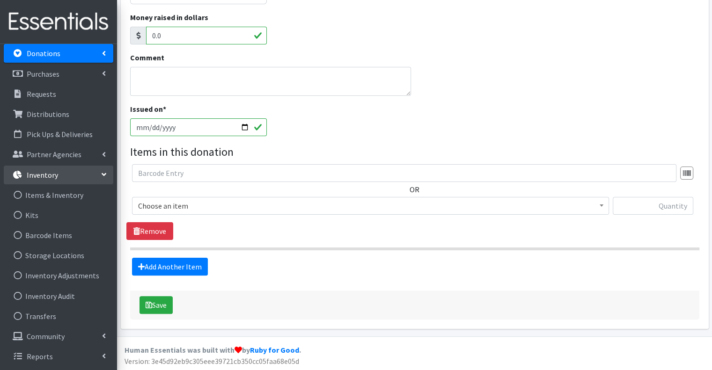
click at [248, 237] on div "OR Choose an item Adult Briefs (Large/X-Large) Adult Briefs (Medium/Large) Adul…" at bounding box center [414, 202] width 576 height 76
click at [62, 241] on link "Barcode Items" at bounding box center [59, 235] width 110 height 19
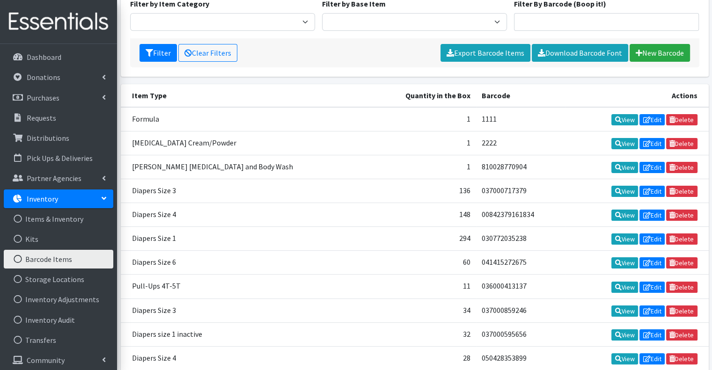
scroll to position [140, 0]
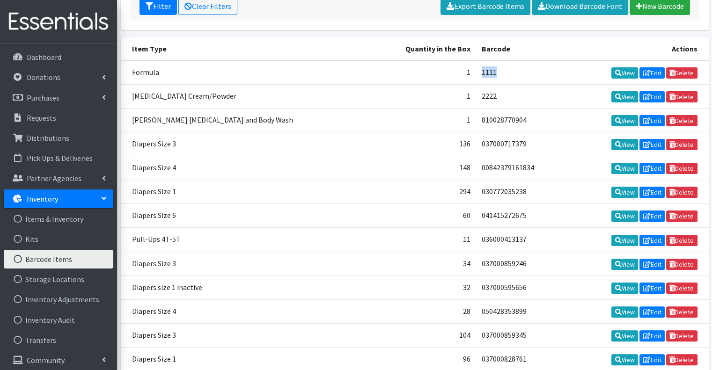
drag, startPoint x: 464, startPoint y: 70, endPoint x: 448, endPoint y: 78, distance: 18.2
click at [476, 78] on td "1111" at bounding box center [520, 72] width 89 height 24
copy td "1111"
click at [504, 84] on td "2222" at bounding box center [520, 96] width 89 height 24
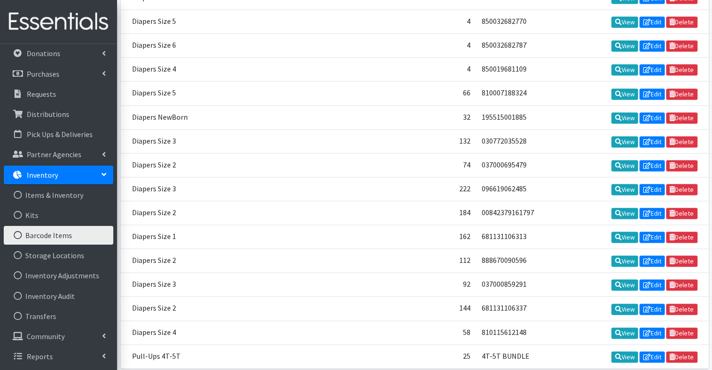
scroll to position [1404, 0]
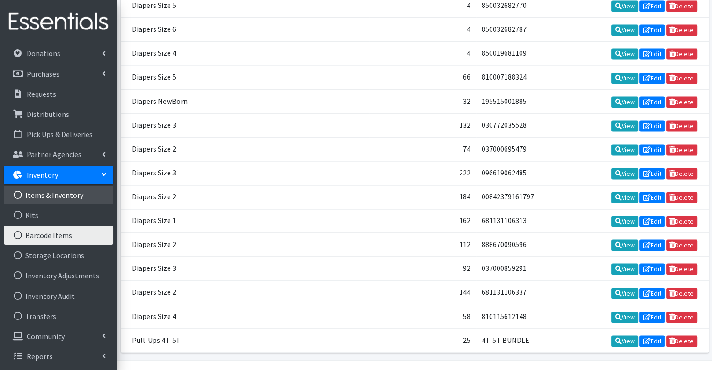
click at [80, 199] on link "Items & Inventory" at bounding box center [59, 195] width 110 height 19
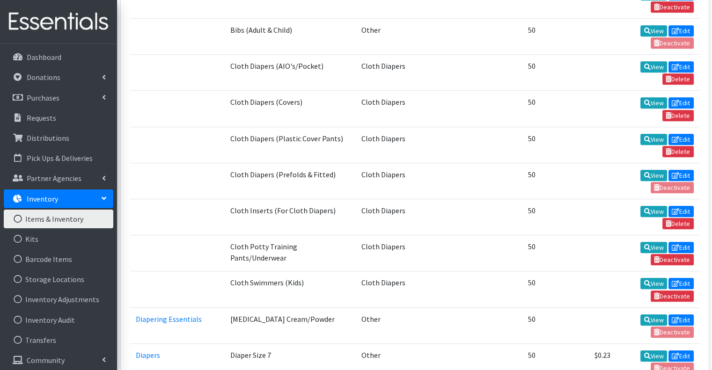
scroll to position [562, 0]
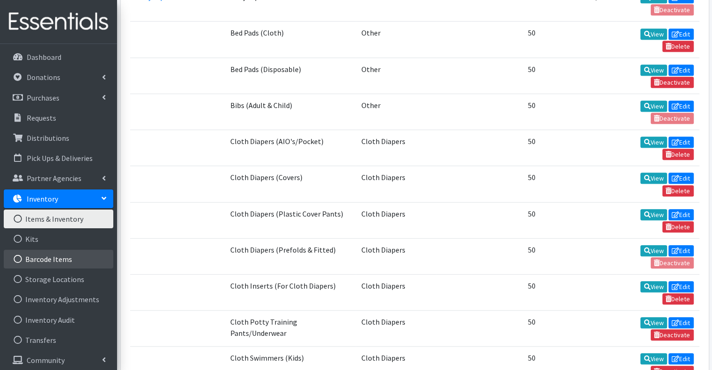
click at [54, 257] on link "Barcode Items" at bounding box center [59, 259] width 110 height 19
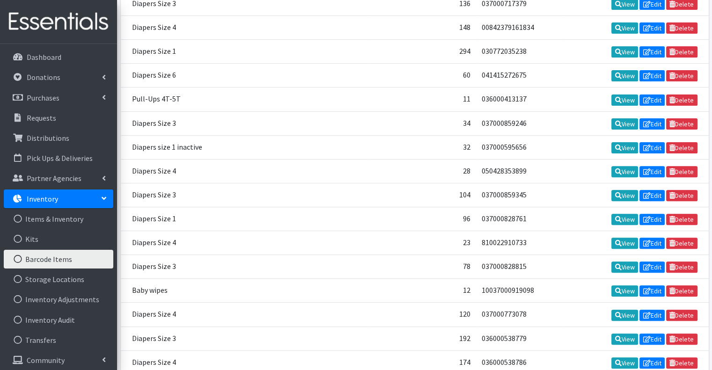
scroll to position [187, 0]
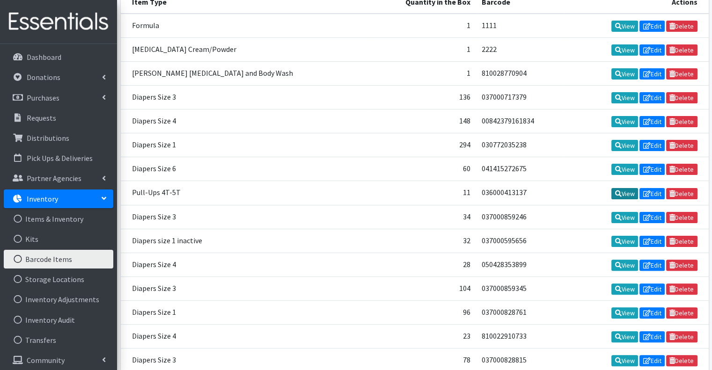
click at [612, 194] on link "View" at bounding box center [625, 193] width 27 height 11
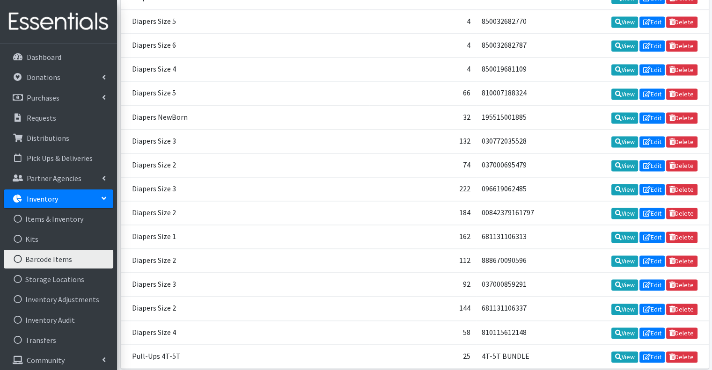
scroll to position [1404, 0]
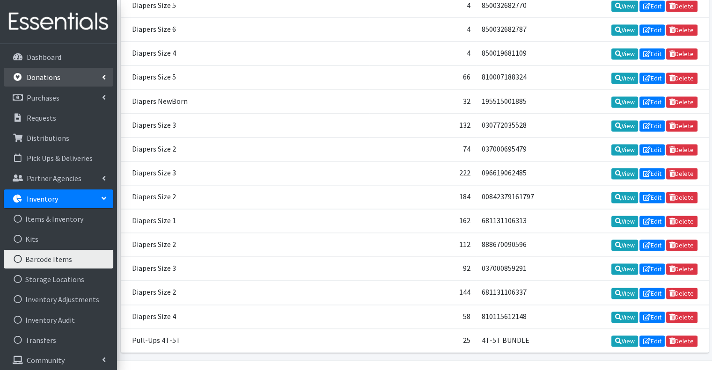
click at [79, 73] on link "Donations" at bounding box center [59, 77] width 110 height 19
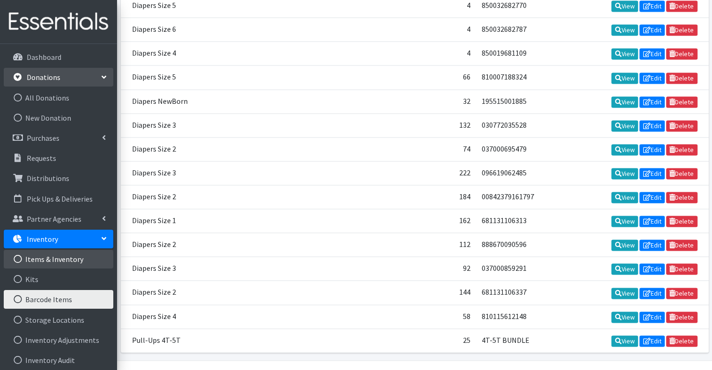
click at [77, 261] on link "Items & Inventory" at bounding box center [59, 259] width 110 height 19
click at [83, 280] on link "Kits" at bounding box center [59, 279] width 110 height 19
click at [83, 260] on link "Items & Inventory" at bounding box center [59, 259] width 110 height 19
click at [77, 304] on link "Barcode Items" at bounding box center [59, 299] width 110 height 19
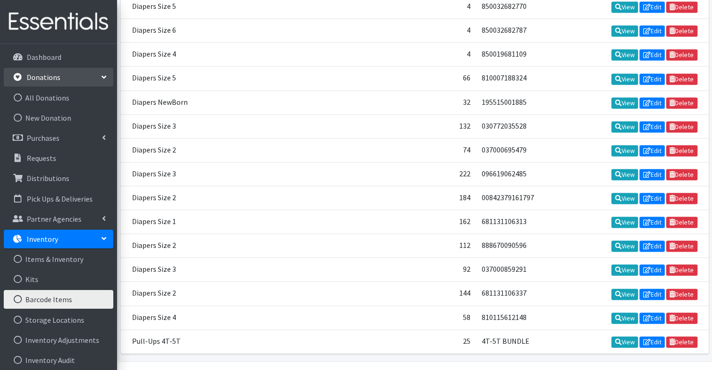
scroll to position [1329, 0]
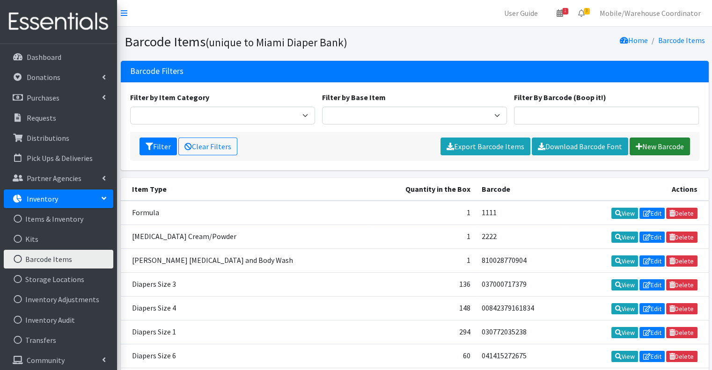
click at [658, 151] on link "New Barcode" at bounding box center [660, 147] width 60 height 18
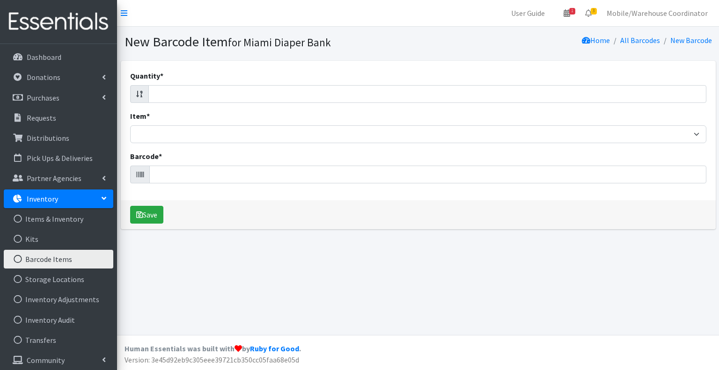
click at [251, 80] on div "Quantity *" at bounding box center [418, 86] width 576 height 33
click at [230, 124] on div "Item * Adult Briefs (Large/X-Large) Adult Briefs (Medium/Large) Adult Briefs (S…" at bounding box center [418, 127] width 576 height 33
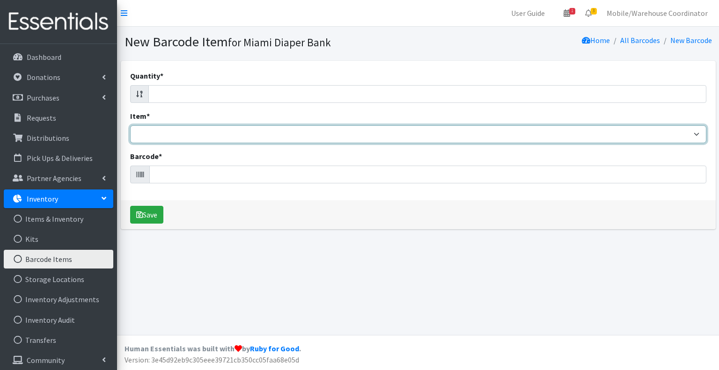
click at [225, 136] on select "Adult Briefs (Large/X-Large) Adult Briefs (Medium/Large) Adult Briefs (Small/Me…" at bounding box center [418, 134] width 576 height 18
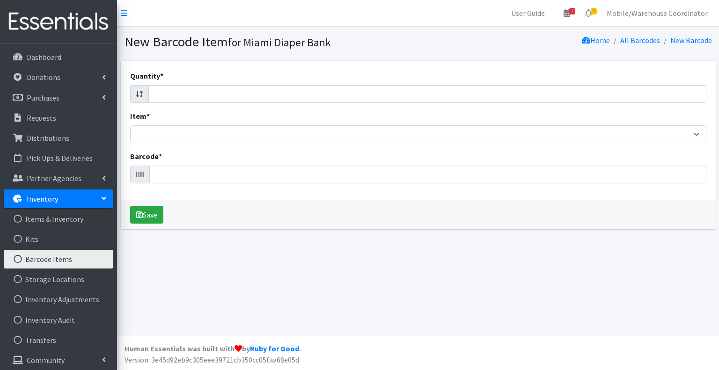
click at [206, 106] on div "Quantity * Item * Adult Briefs (Large/X-Large) Adult Briefs (Medium/Large) Adul…" at bounding box center [418, 131] width 595 height 140
click at [177, 180] on input "Barcode *" at bounding box center [427, 175] width 557 height 18
type input "SIZE 2 BUNDLE"
click at [130, 206] on button "Save" at bounding box center [146, 215] width 33 height 18
